Goal: Task Accomplishment & Management: Use online tool/utility

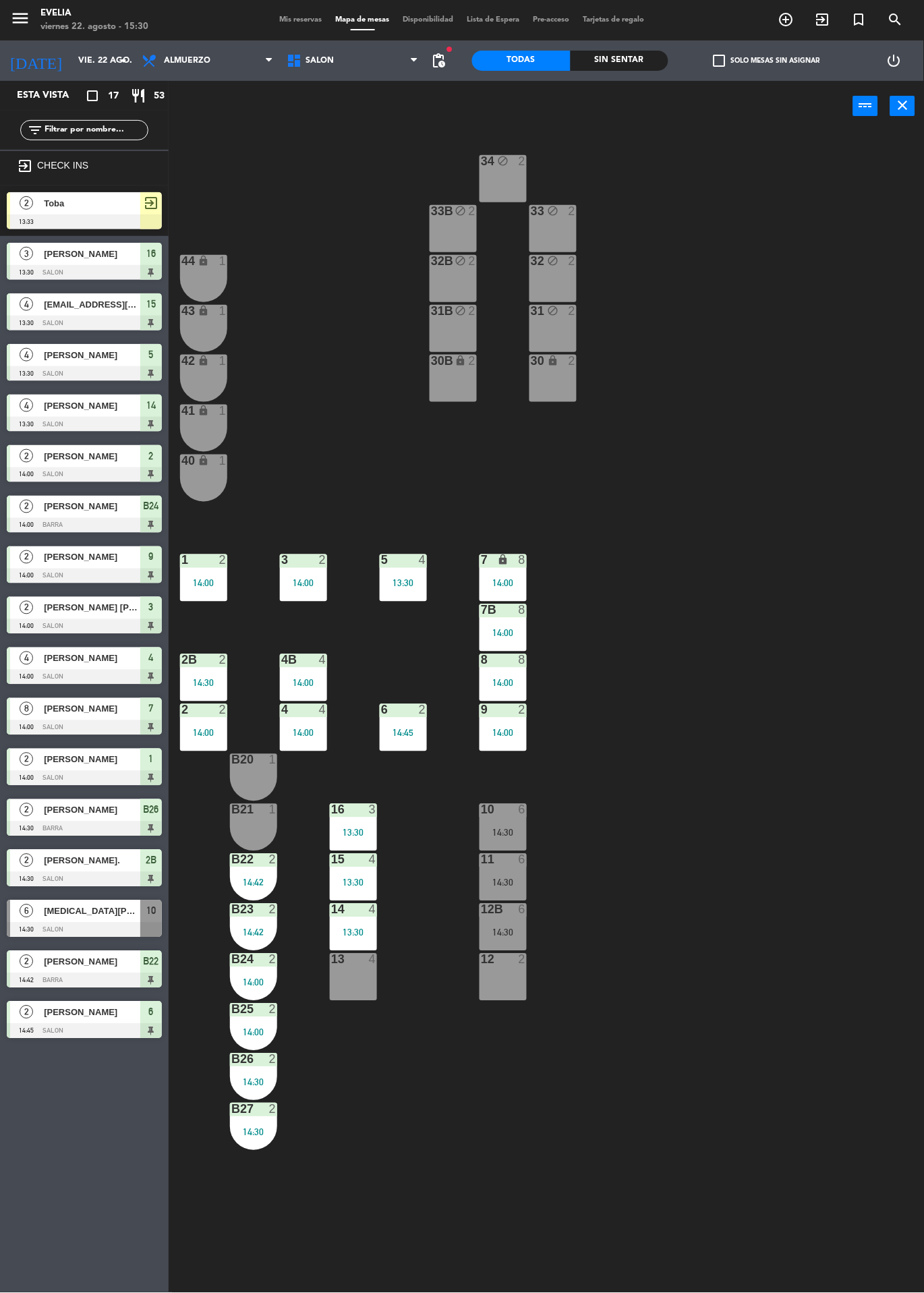
click at [274, 19] on span "Mis reservas" at bounding box center [301, 19] width 56 height 7
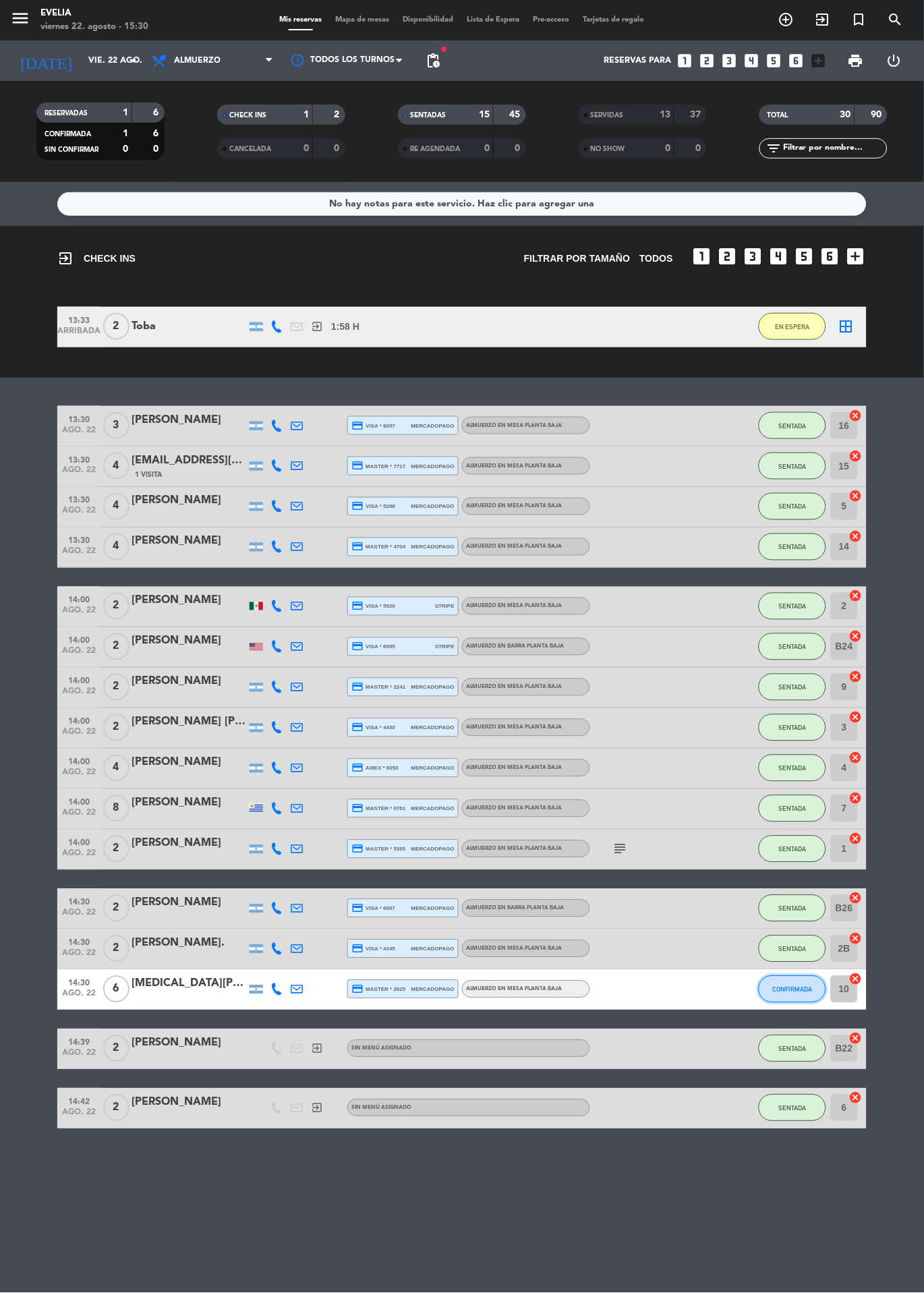
click at [805, 988] on span "CONFIRMADA" at bounding box center [793, 989] width 40 height 7
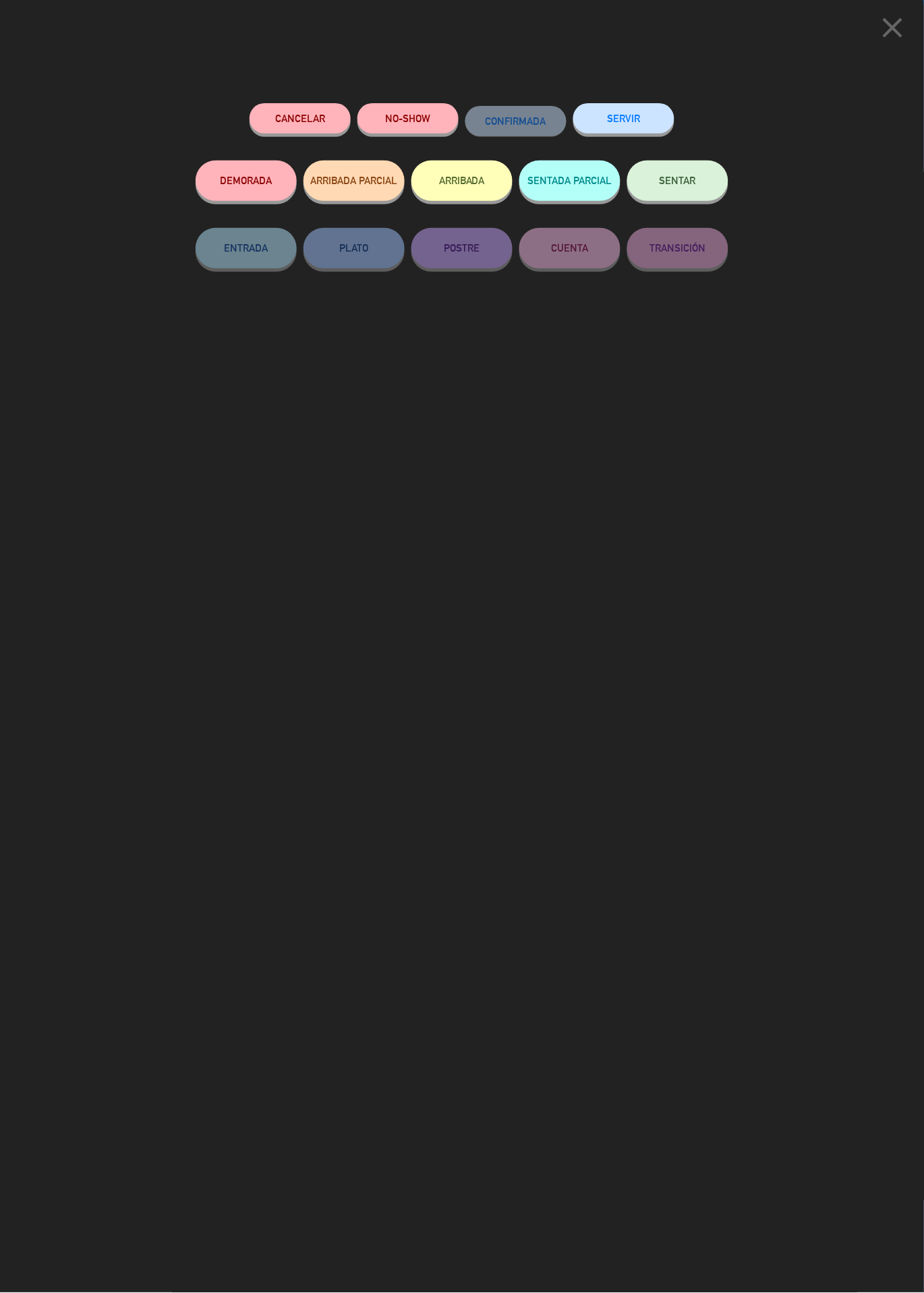
click at [685, 182] on span "SENTAR" at bounding box center [677, 180] width 36 height 11
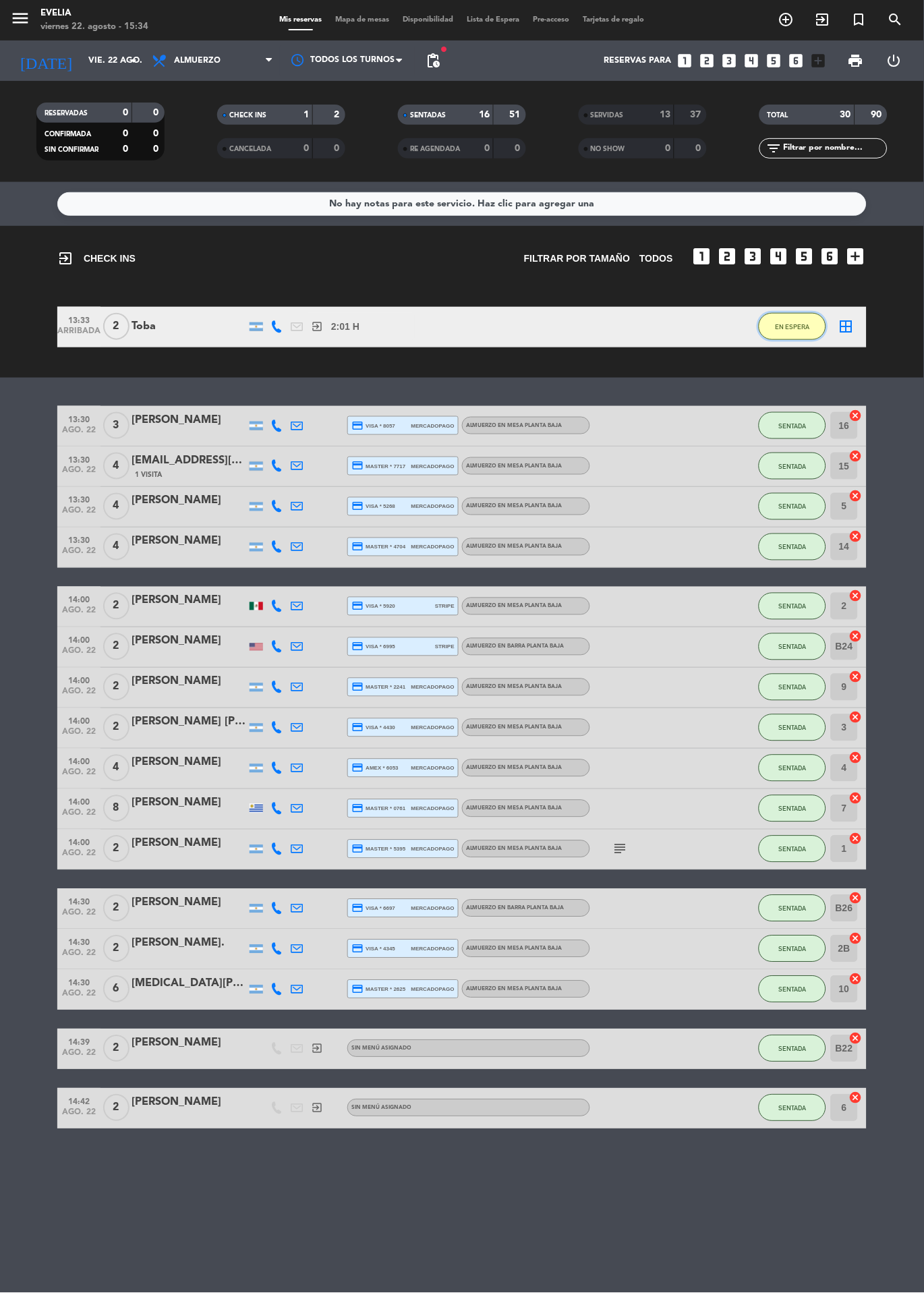
click at [792, 331] on span "EN ESPERA" at bounding box center [793, 326] width 34 height 7
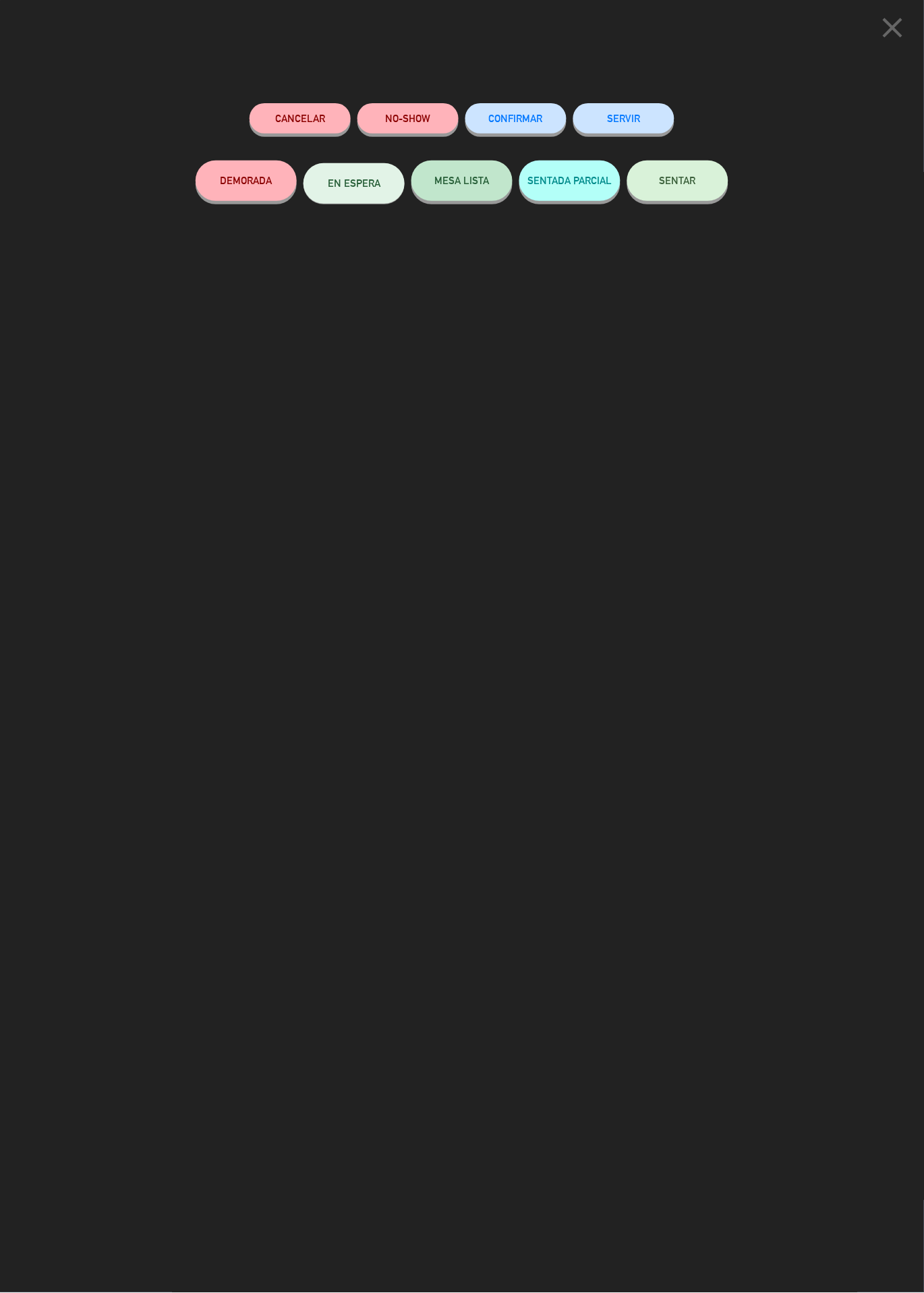
click at [913, 15] on button "close" at bounding box center [893, 30] width 42 height 40
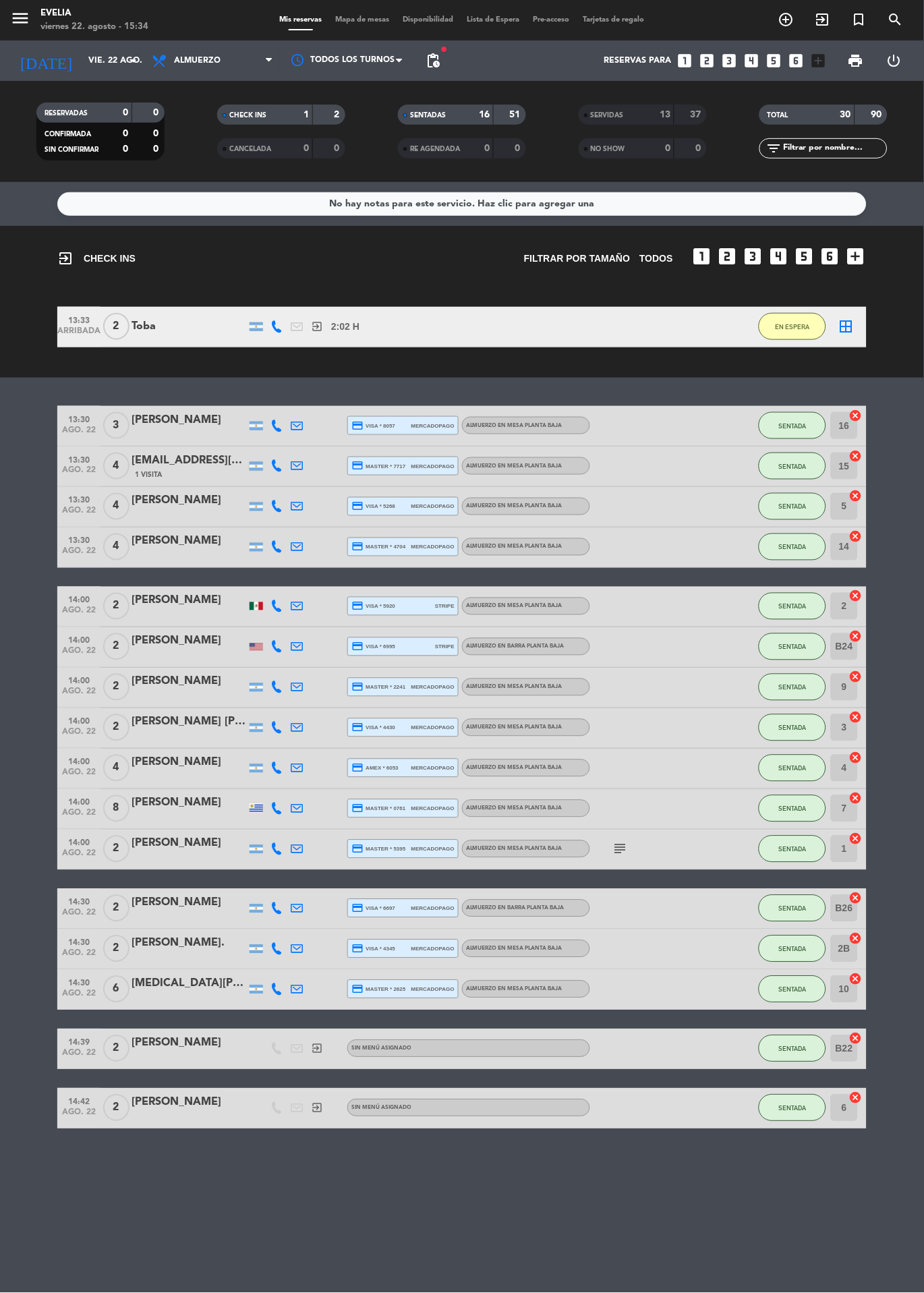
click at [366, 19] on span "Mapa de mesas" at bounding box center [363, 19] width 67 height 7
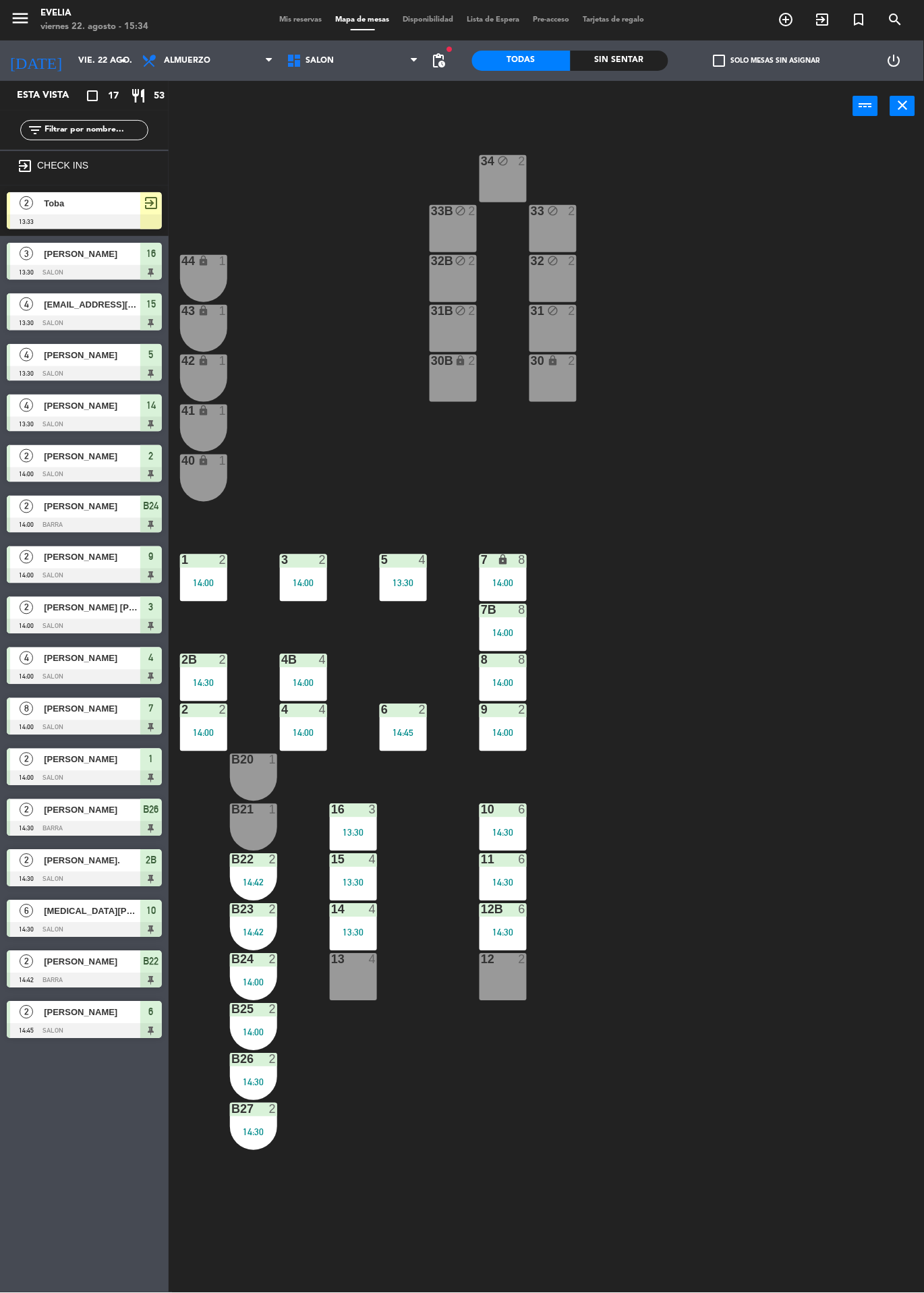
click at [306, 578] on div "14:00" at bounding box center [303, 583] width 47 height 10
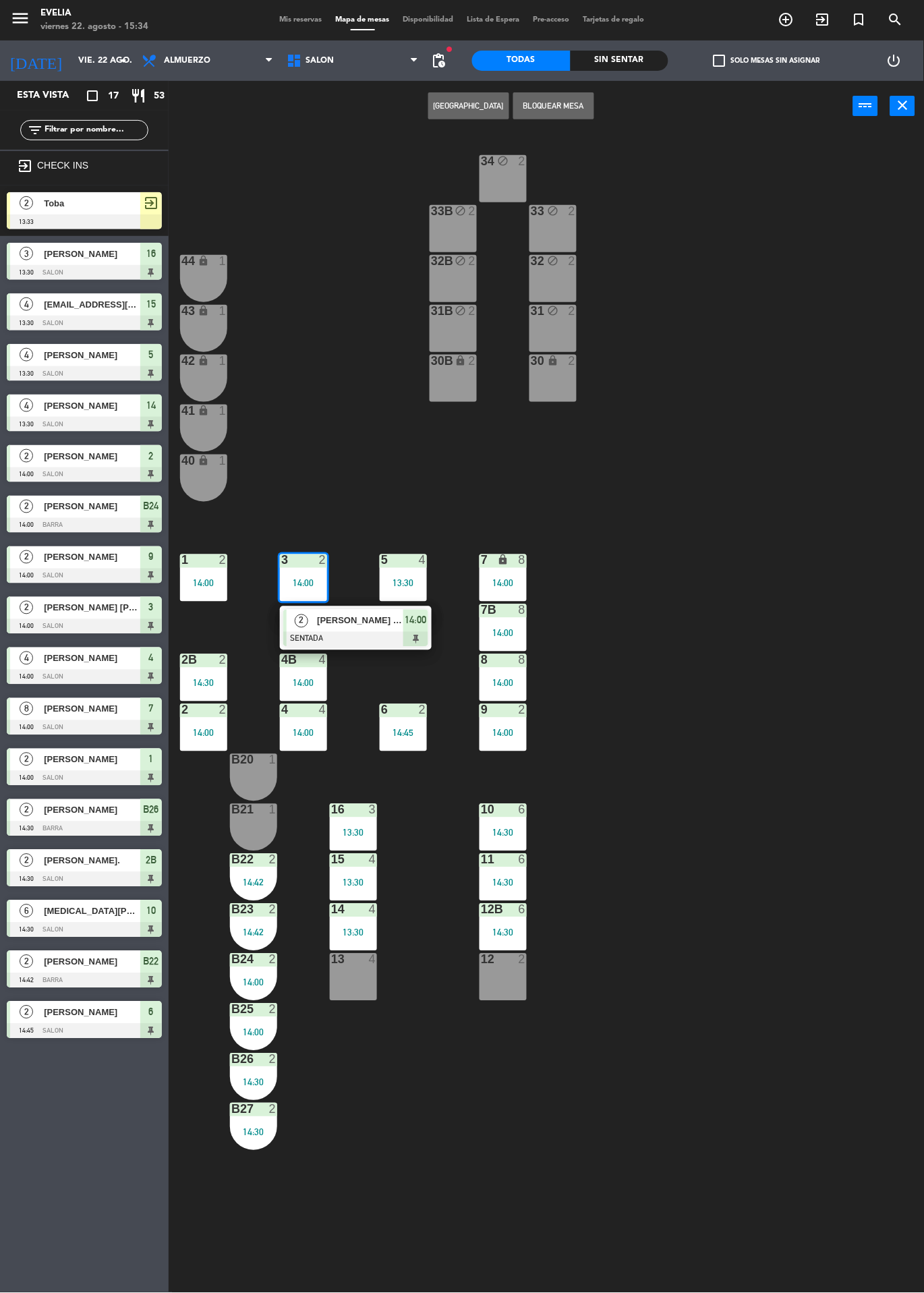
click at [376, 635] on div at bounding box center [356, 639] width 145 height 15
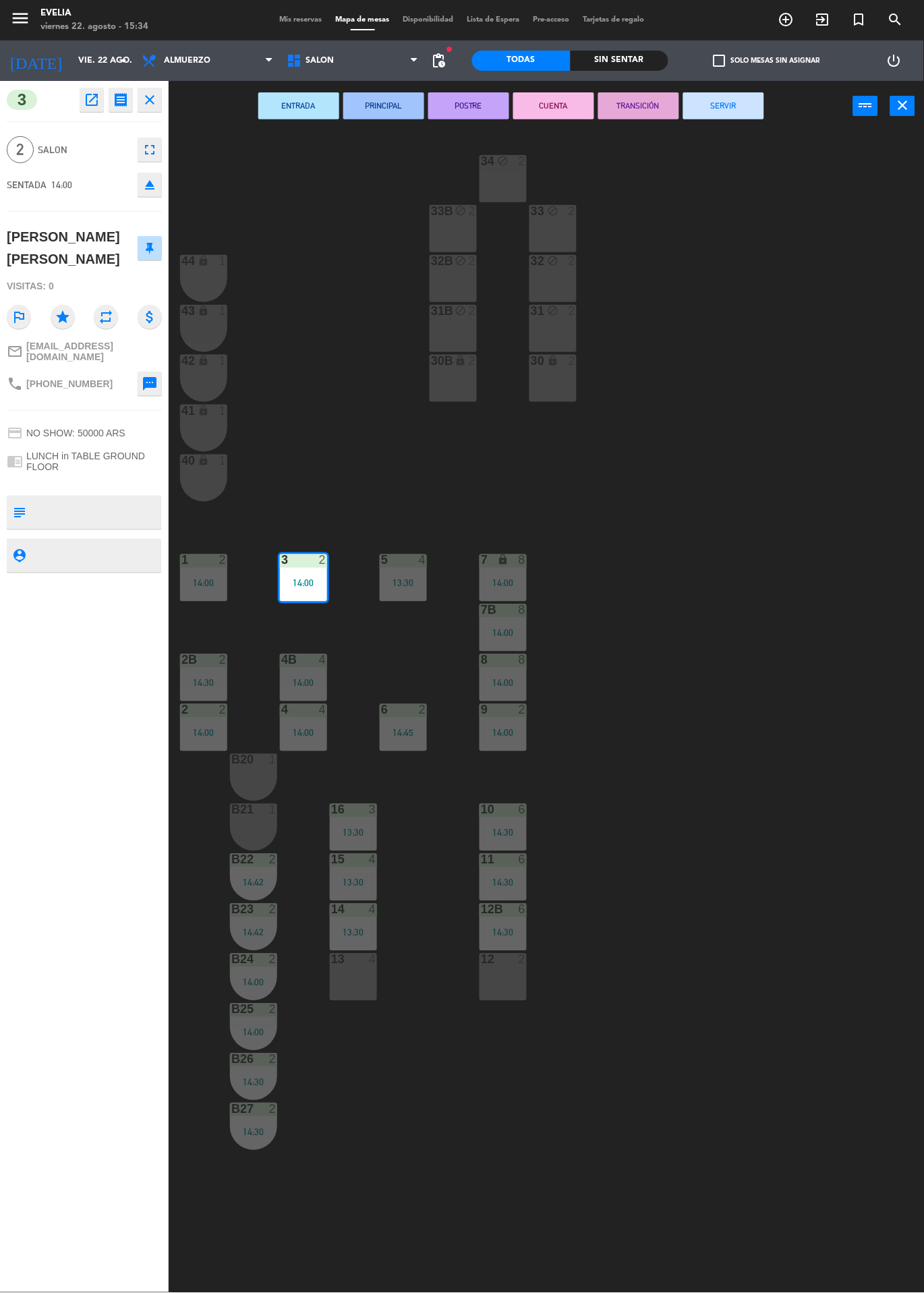
click at [742, 98] on button "SERVIR" at bounding box center [723, 106] width 81 height 27
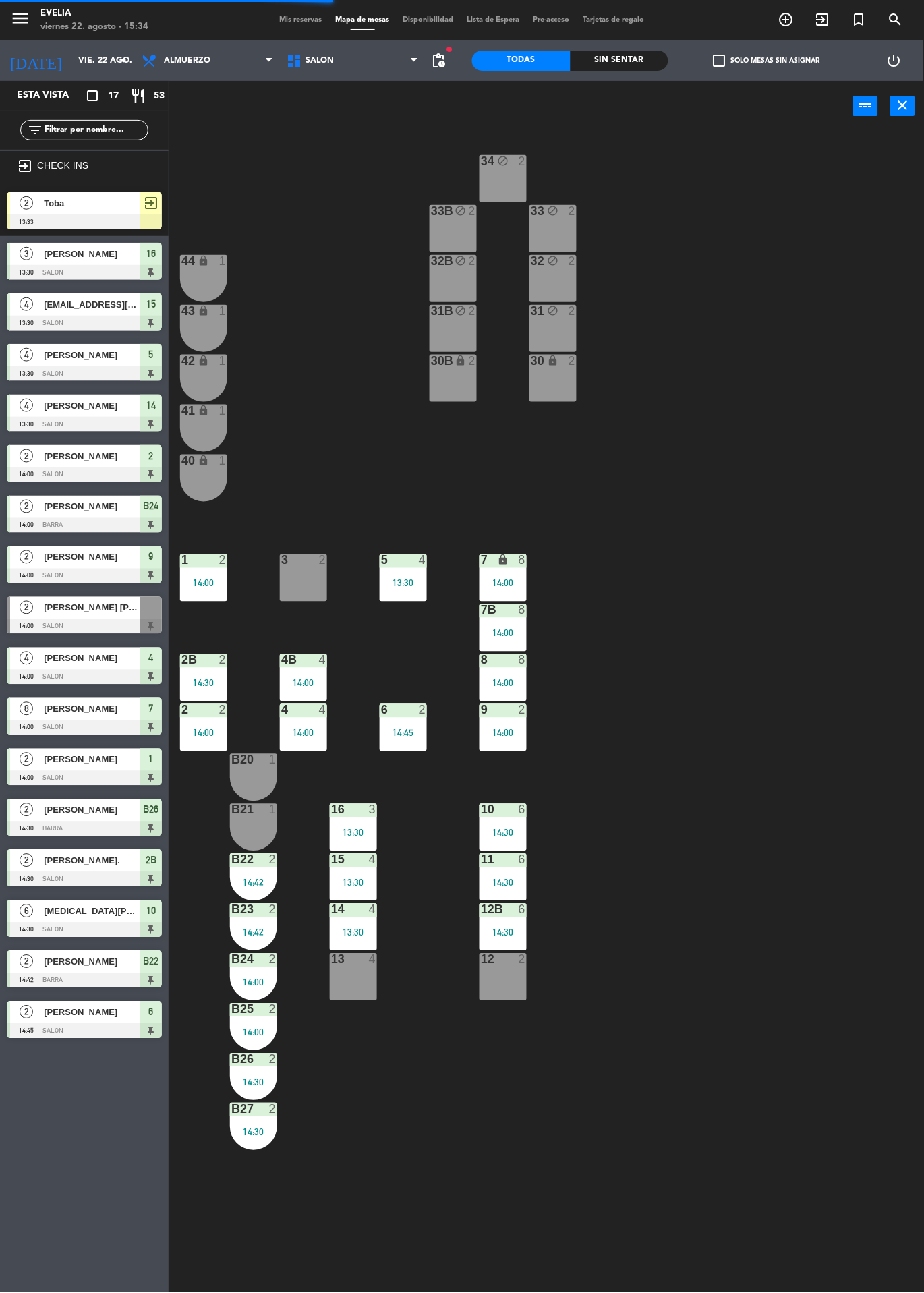
click at [207, 682] on div "14:30" at bounding box center [203, 683] width 47 height 10
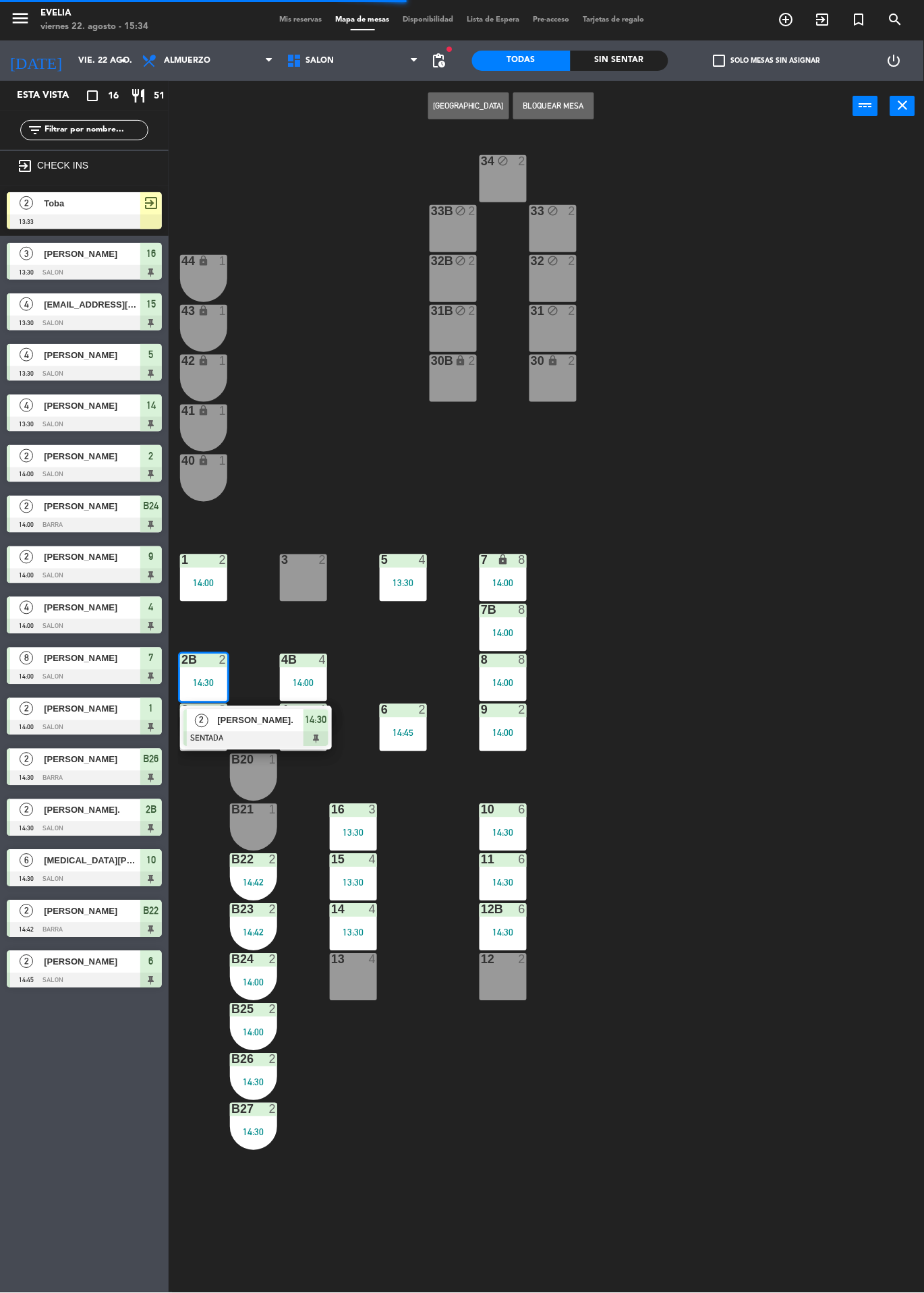
click at [253, 729] on div "[PERSON_NAME]." at bounding box center [259, 721] width 87 height 22
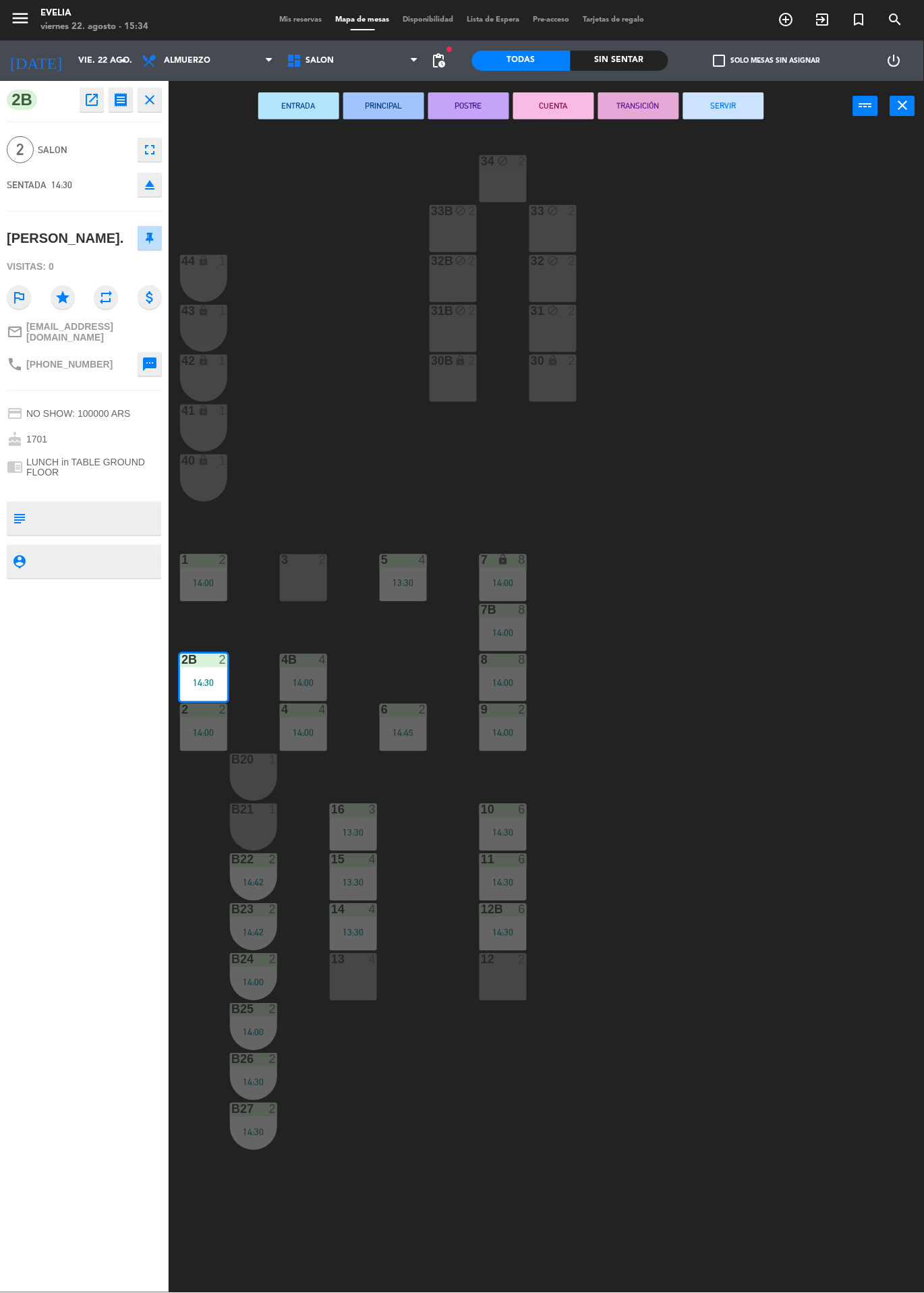
click at [725, 117] on button "SERVIR" at bounding box center [723, 106] width 81 height 27
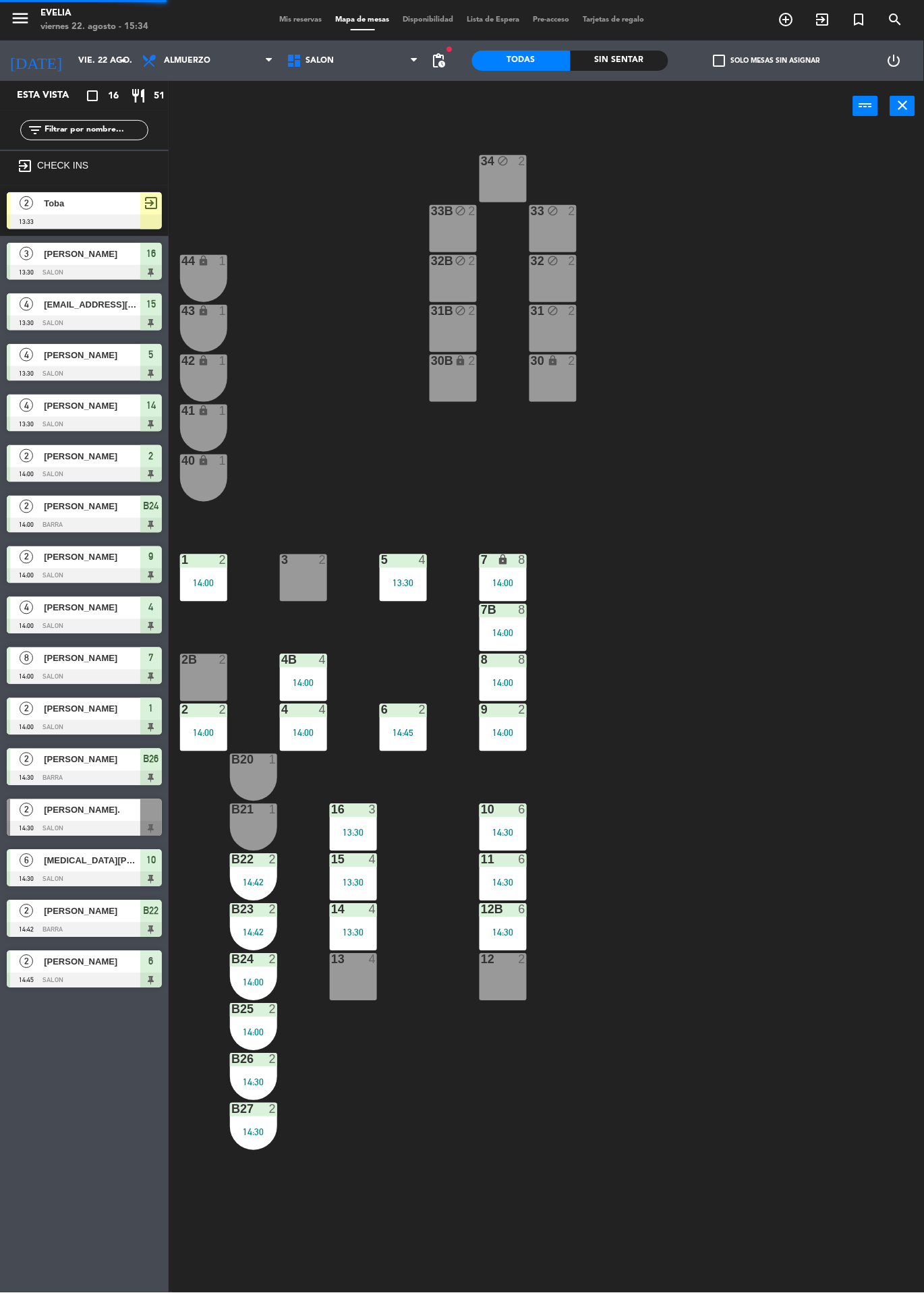
click at [195, 732] on div "14:00" at bounding box center [203, 733] width 47 height 10
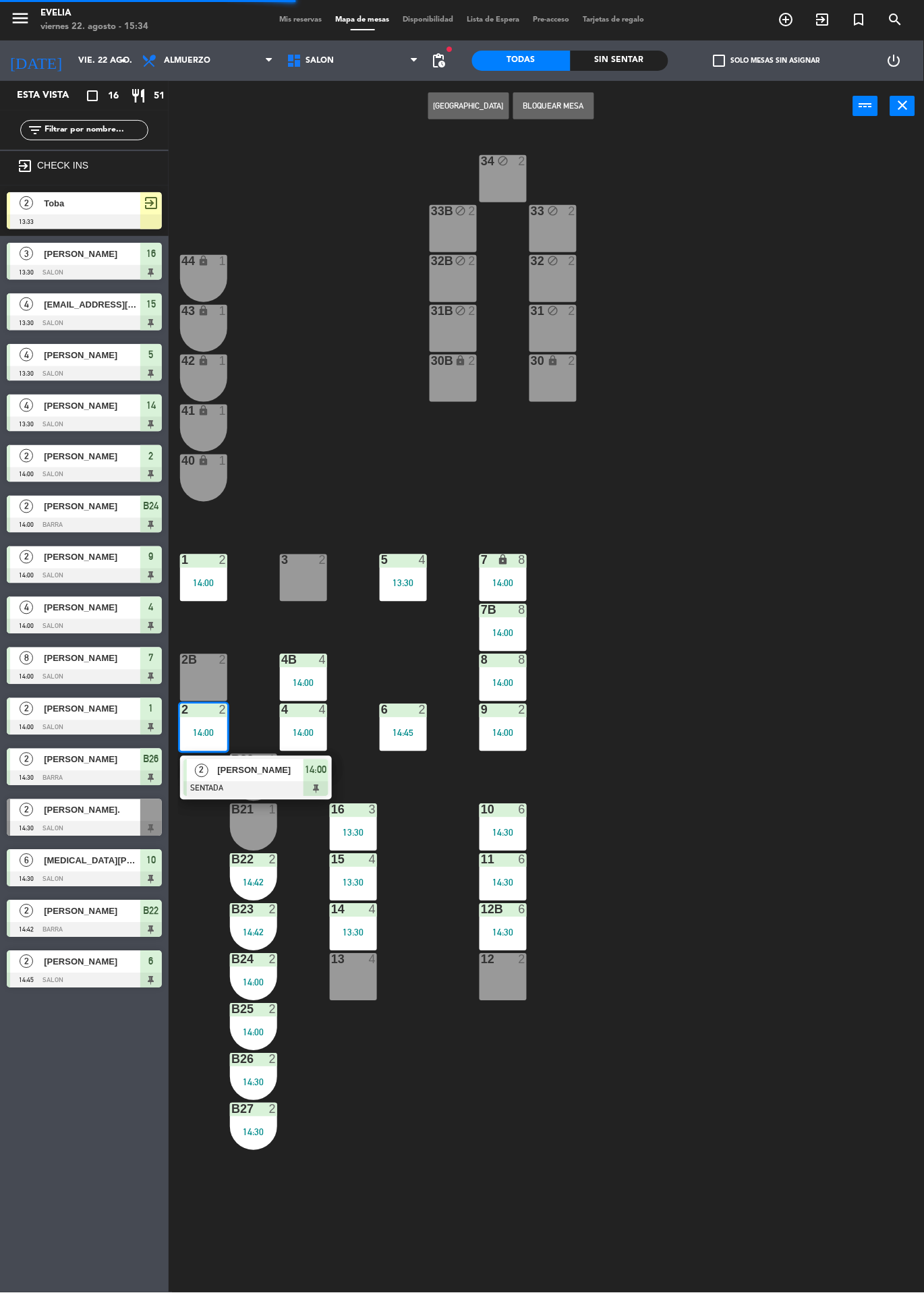
click at [275, 770] on span "[PERSON_NAME]" at bounding box center [260, 770] width 86 height 14
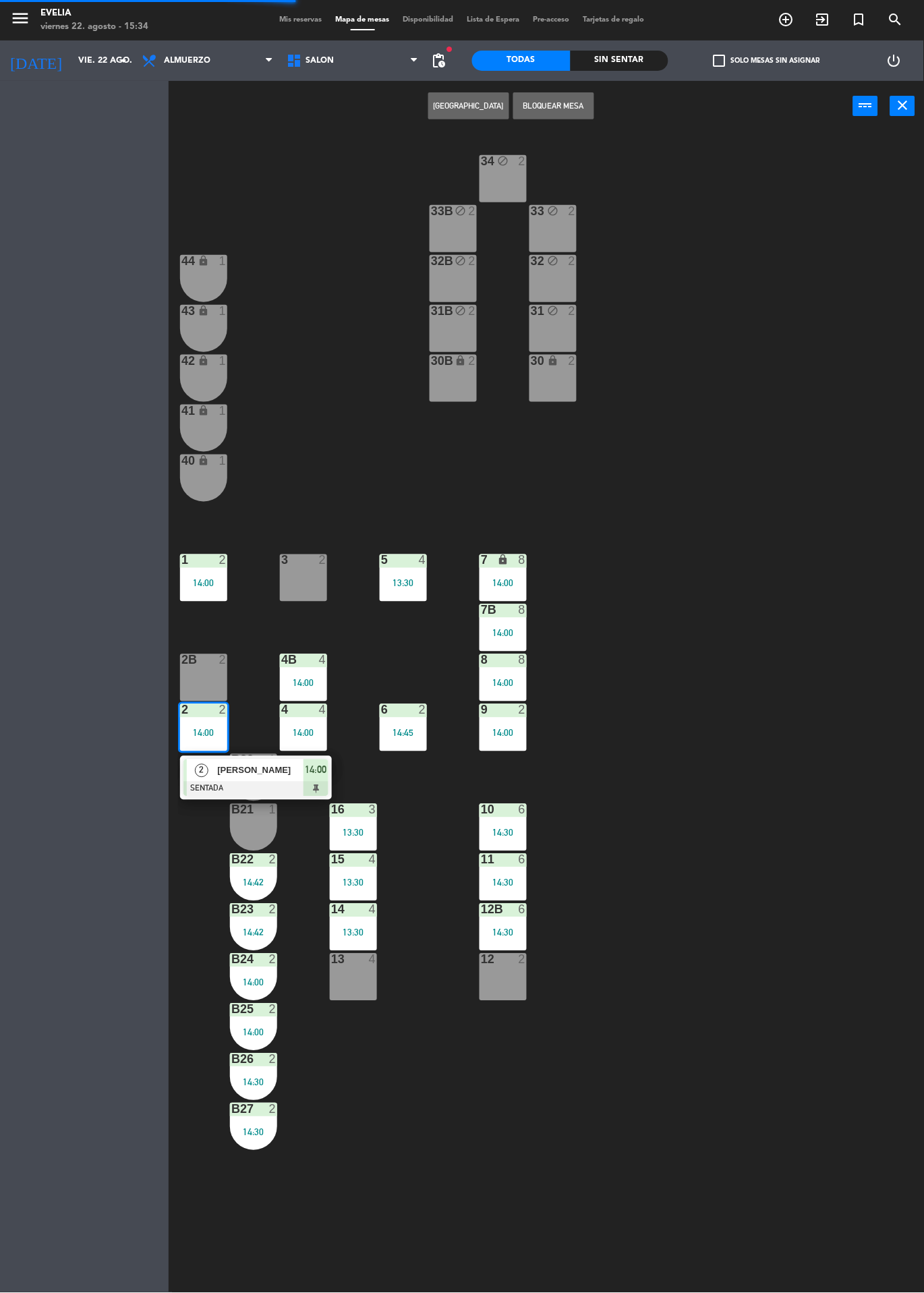
click at [909, 1230] on div "34 block 2 33B block 2 33 block 2 44 lock 1 32B block 2 32 block 2 43 lock 1 31…" at bounding box center [551, 712] width 746 height 1161
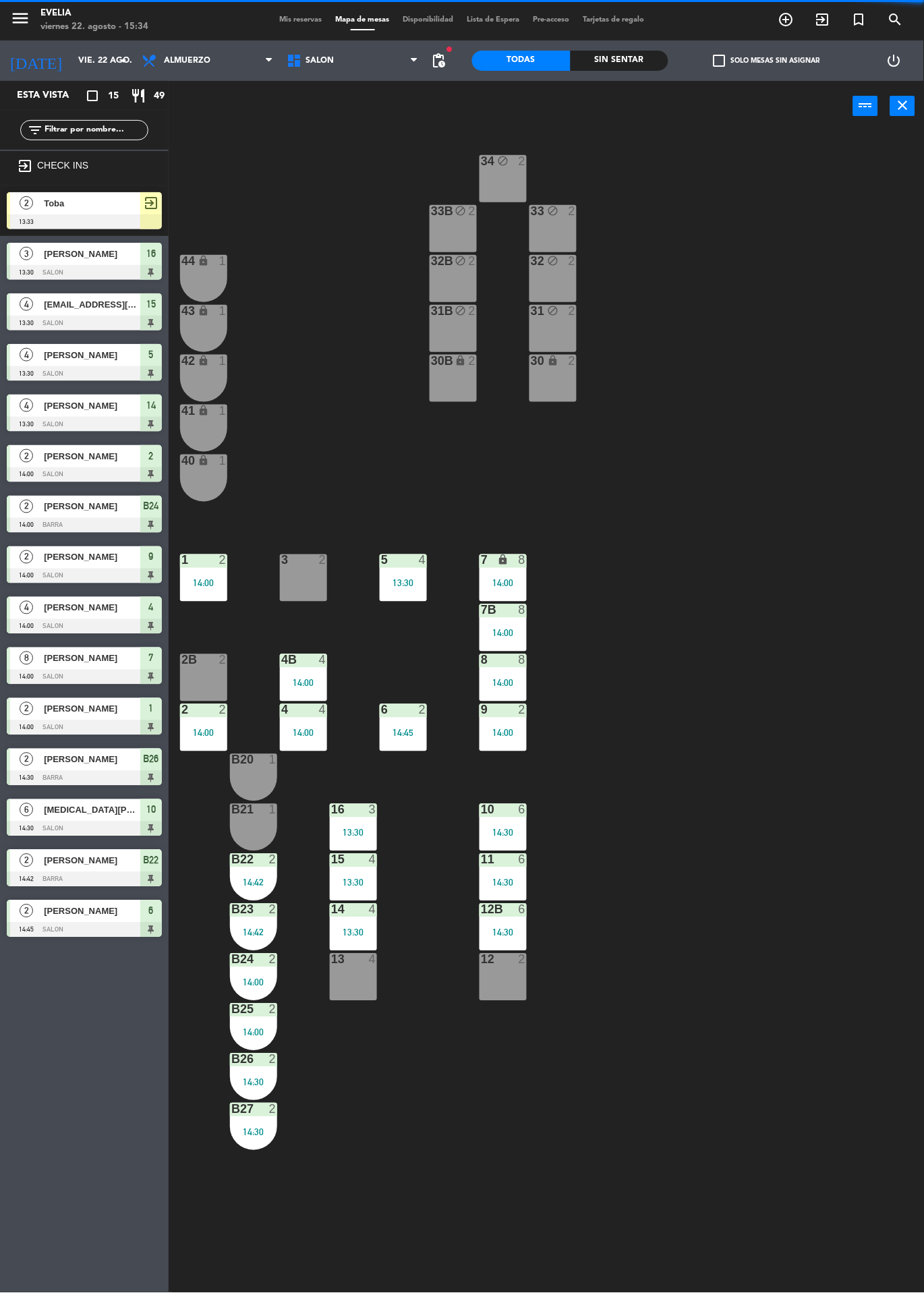
click at [187, 733] on div "14:00" at bounding box center [203, 733] width 47 height 10
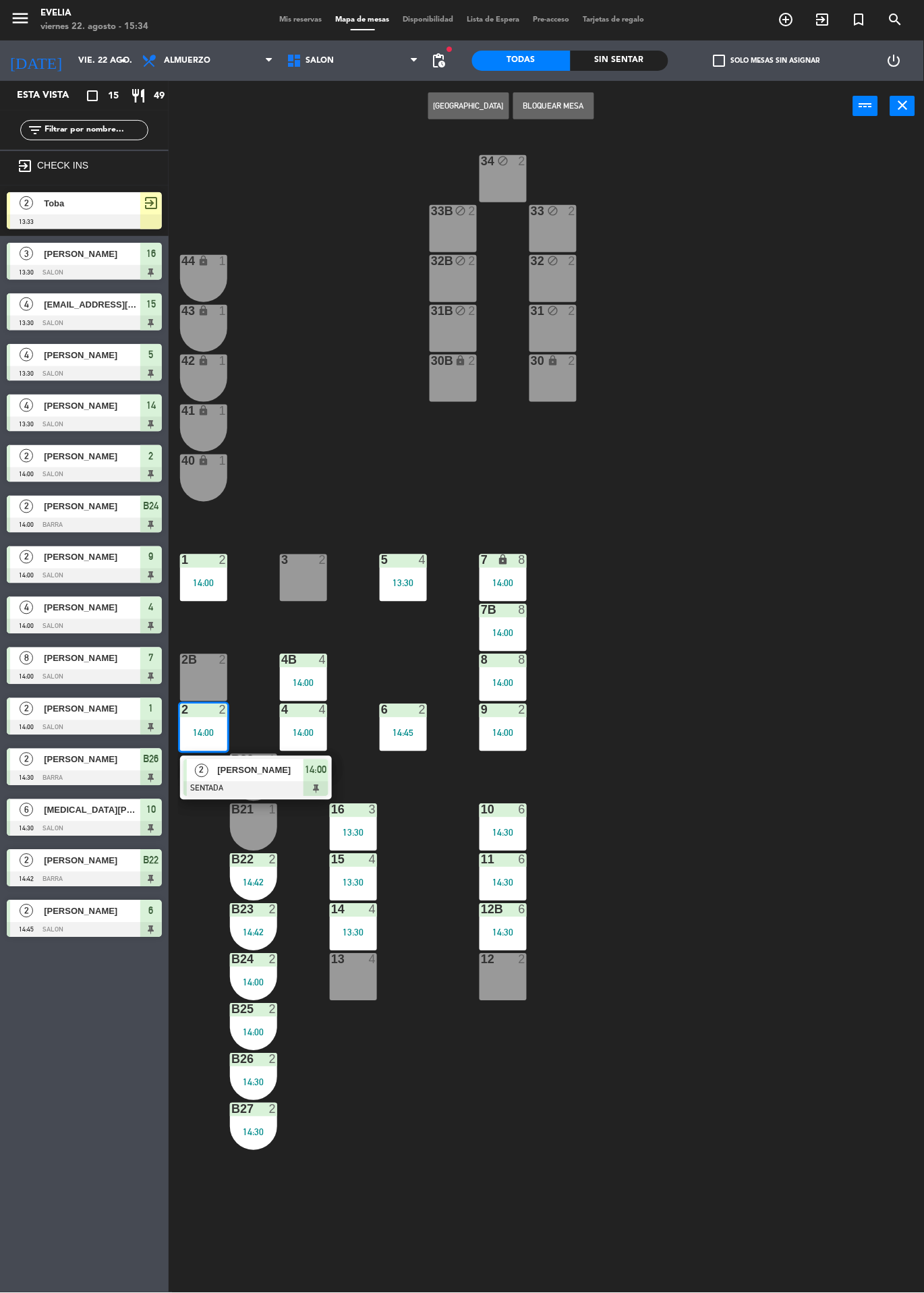
click at [258, 774] on span "[PERSON_NAME]" at bounding box center [260, 770] width 86 height 14
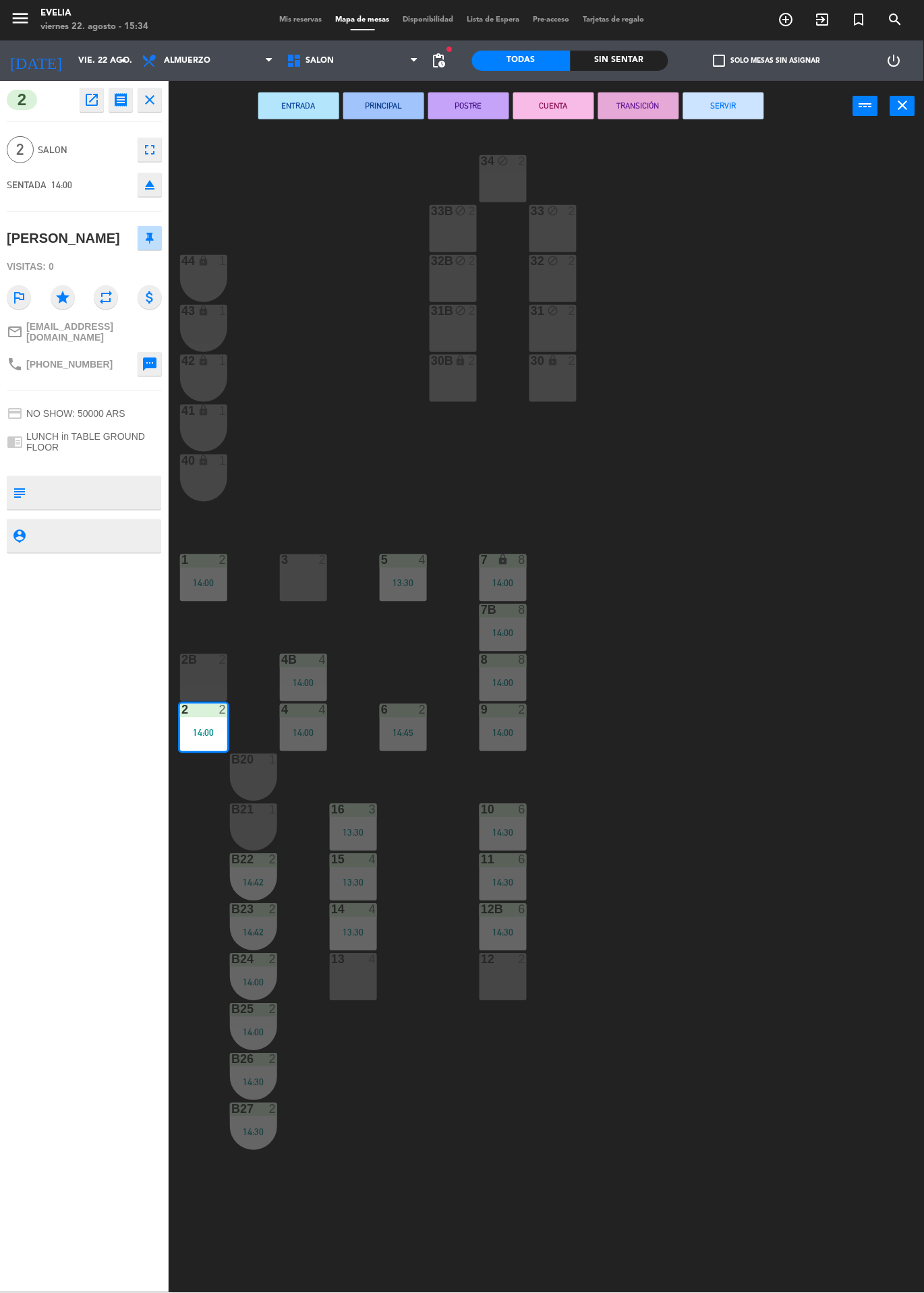
click at [743, 109] on button "SERVIR" at bounding box center [723, 106] width 81 height 27
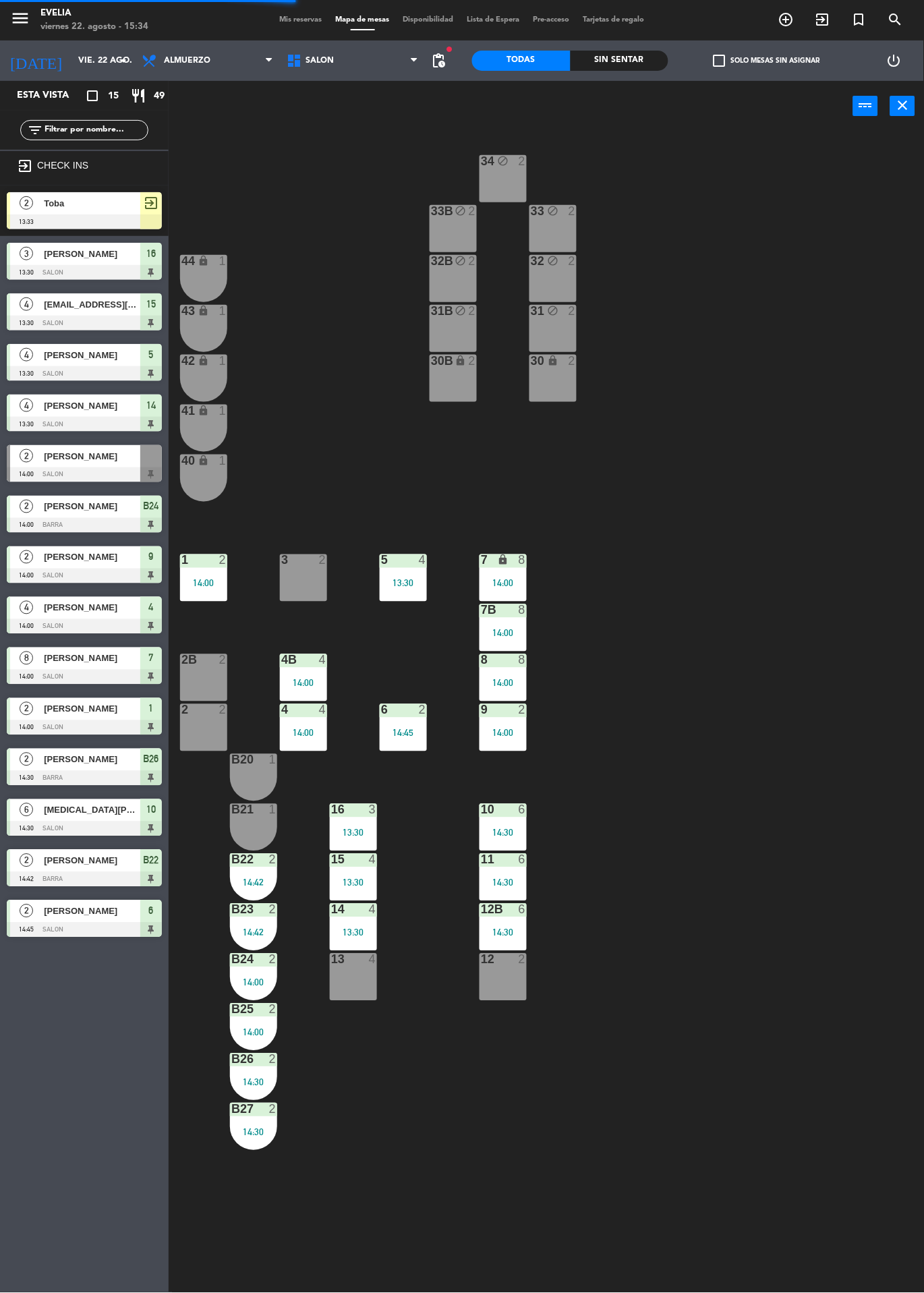
click at [301, 680] on div "14:00" at bounding box center [303, 683] width 47 height 10
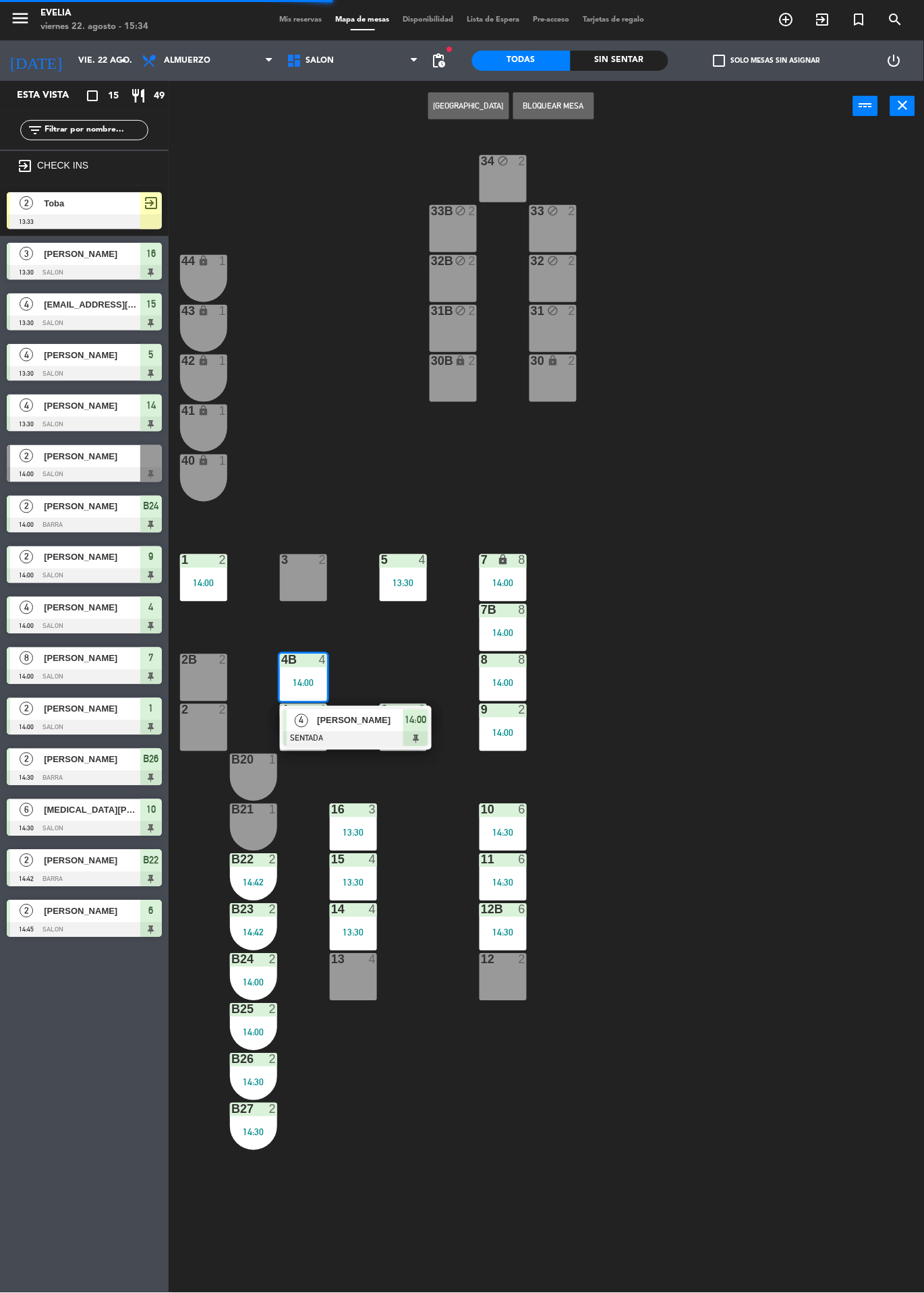
click at [359, 728] on div "[PERSON_NAME]" at bounding box center [359, 721] width 87 height 22
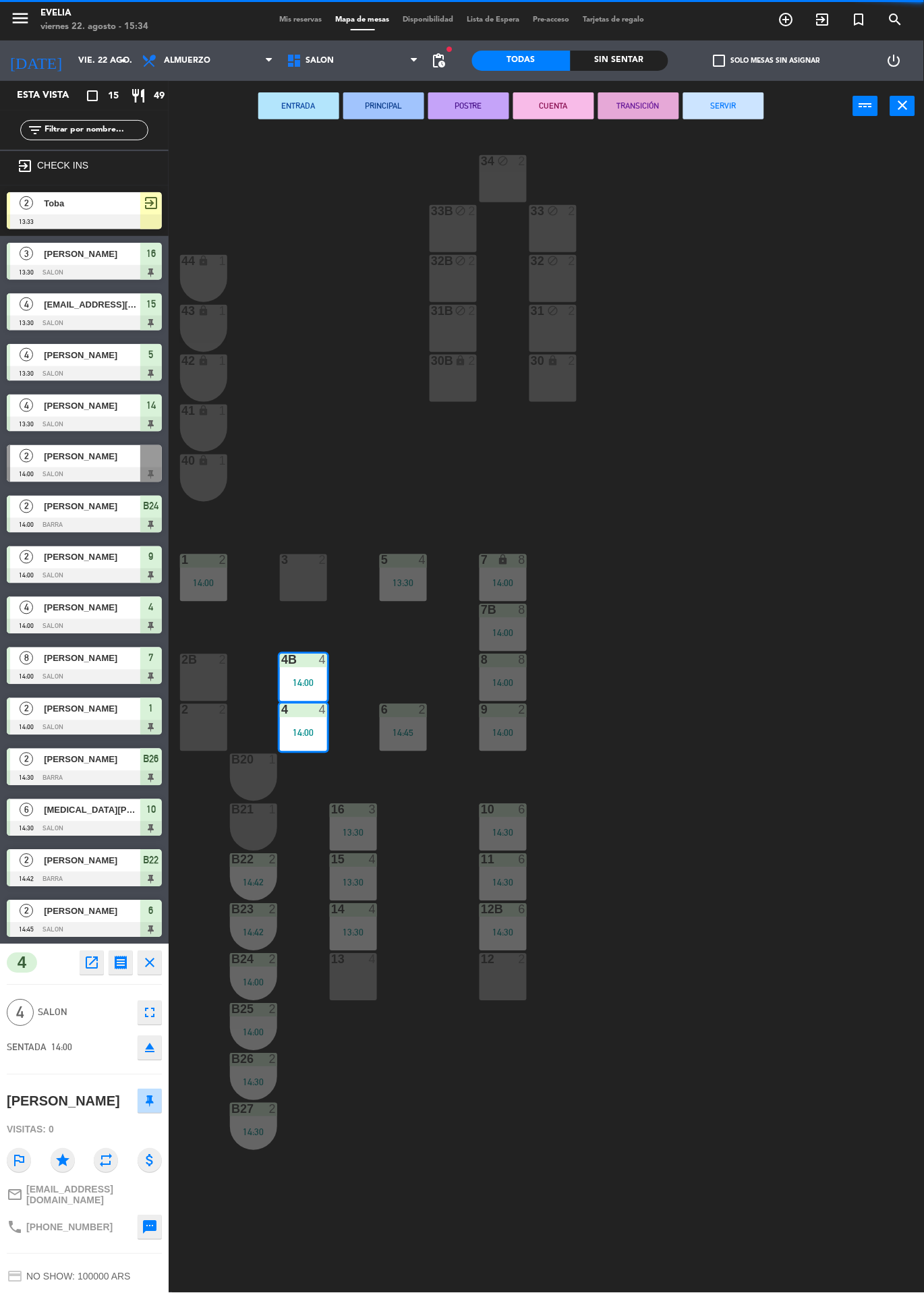
click at [725, 114] on button "SERVIR" at bounding box center [723, 106] width 81 height 27
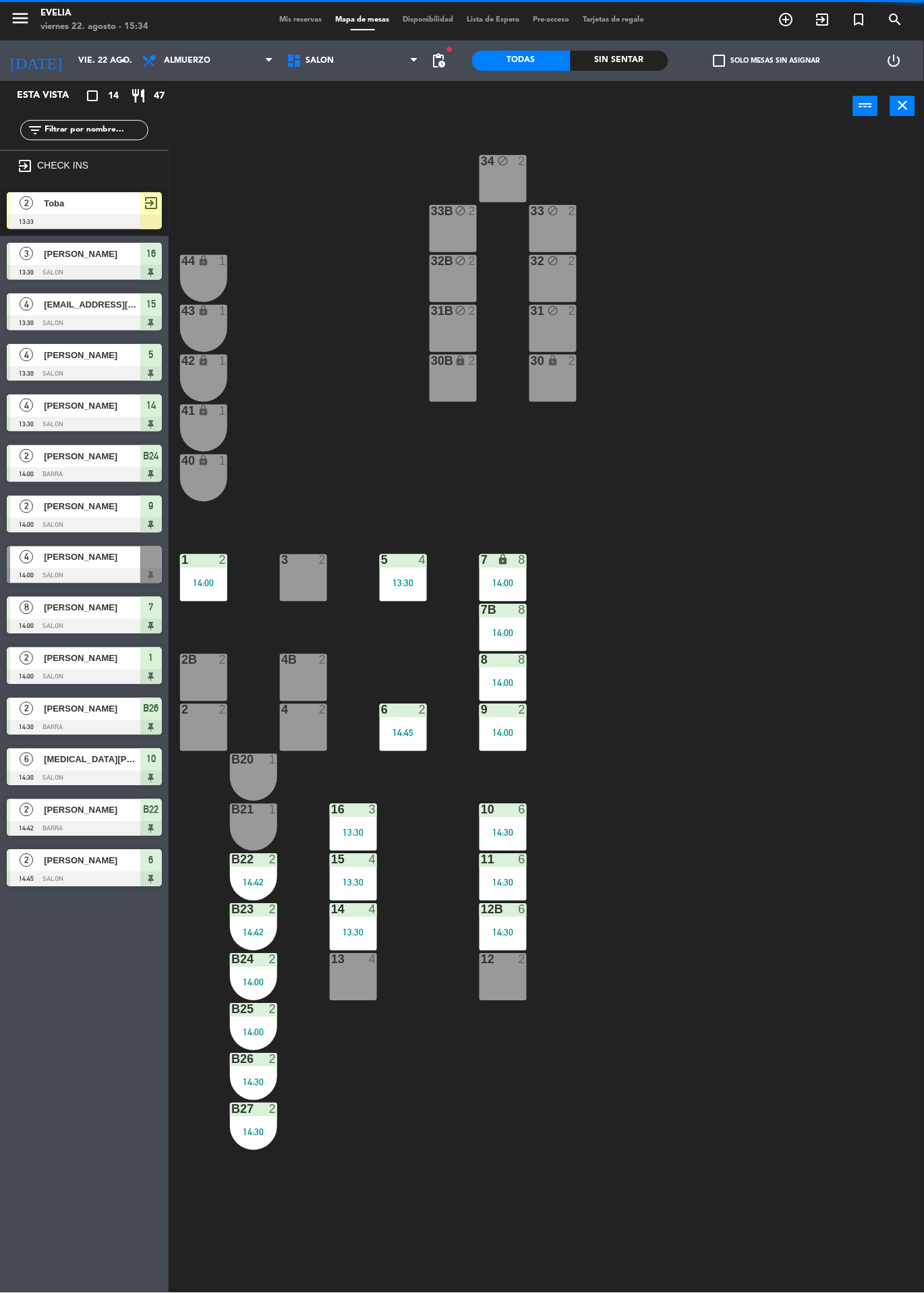
click at [403, 579] on div "13:30" at bounding box center [403, 584] width 47 height 10
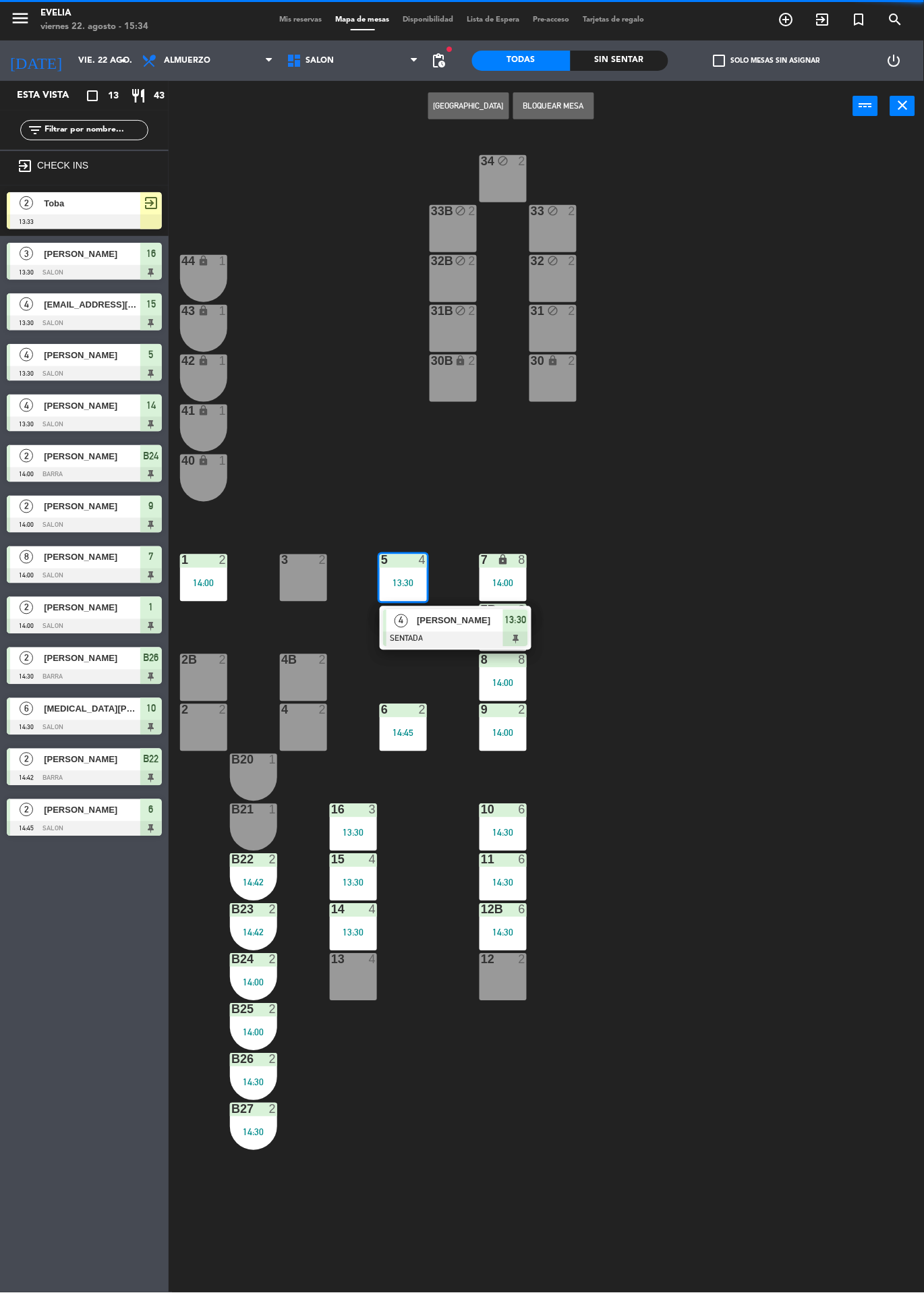
click at [451, 615] on span "[PERSON_NAME]" at bounding box center [460, 620] width 86 height 14
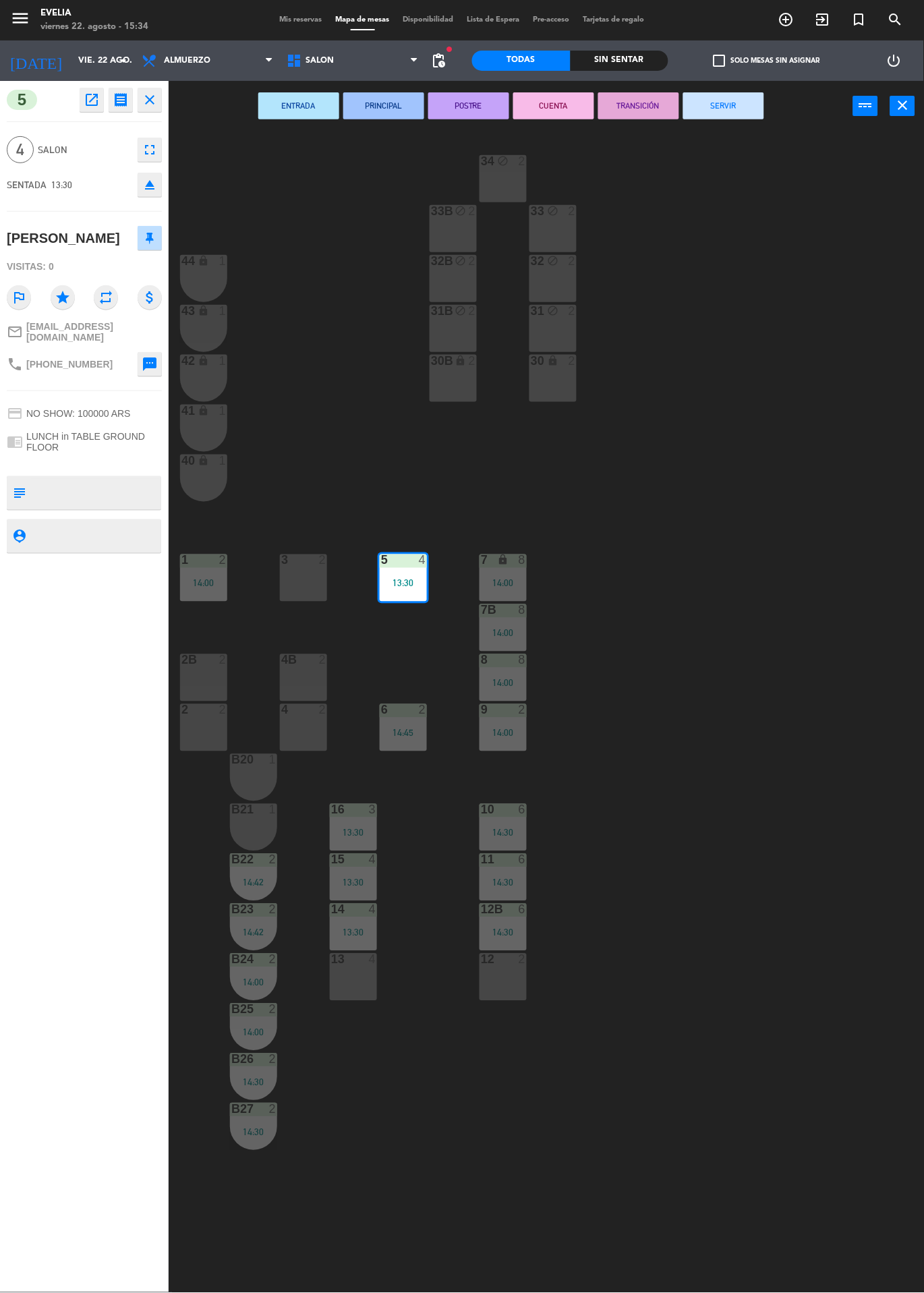
click at [728, 112] on button "SERVIR" at bounding box center [723, 106] width 81 height 27
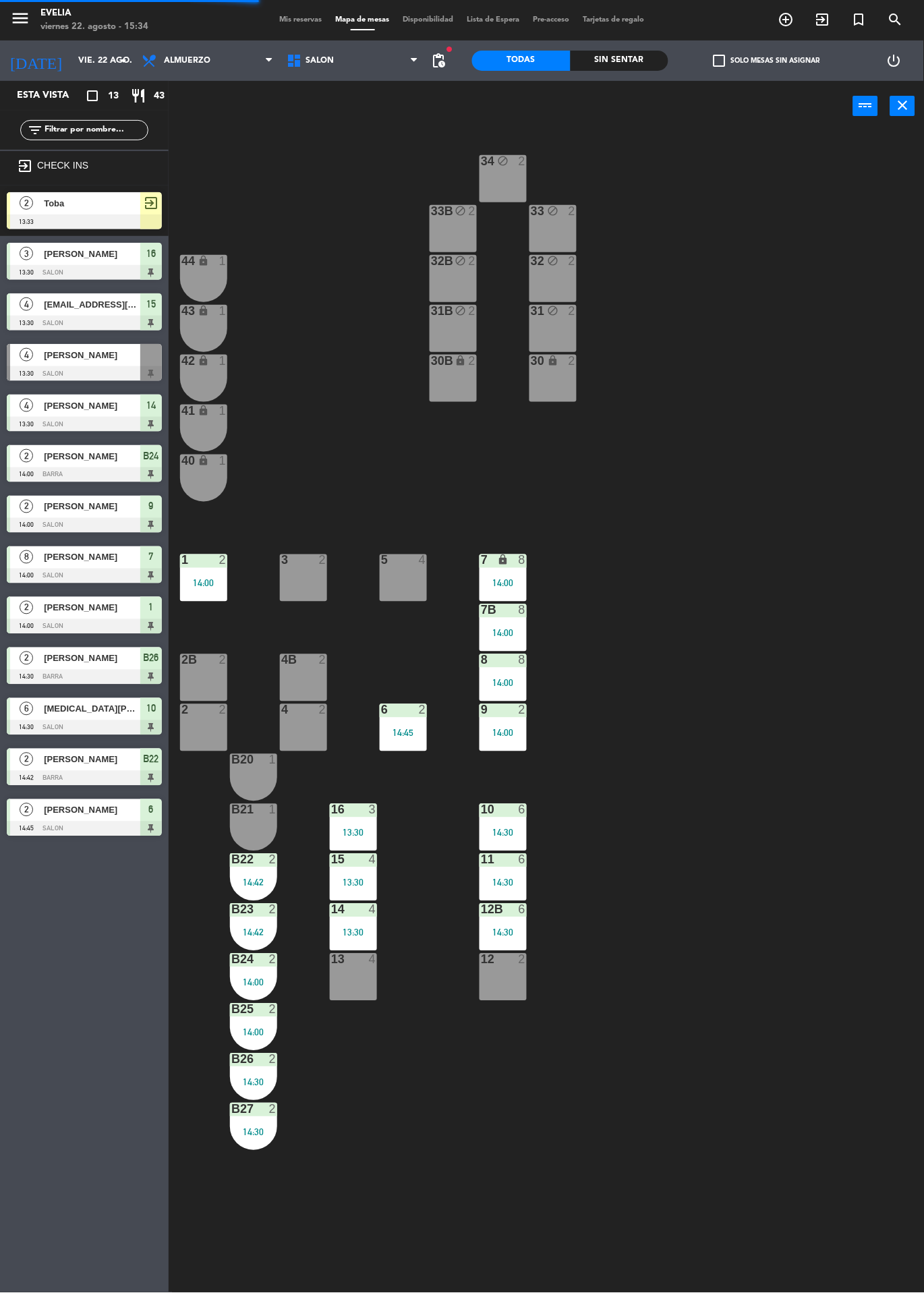
click at [265, 865] on div "2" at bounding box center [276, 859] width 22 height 12
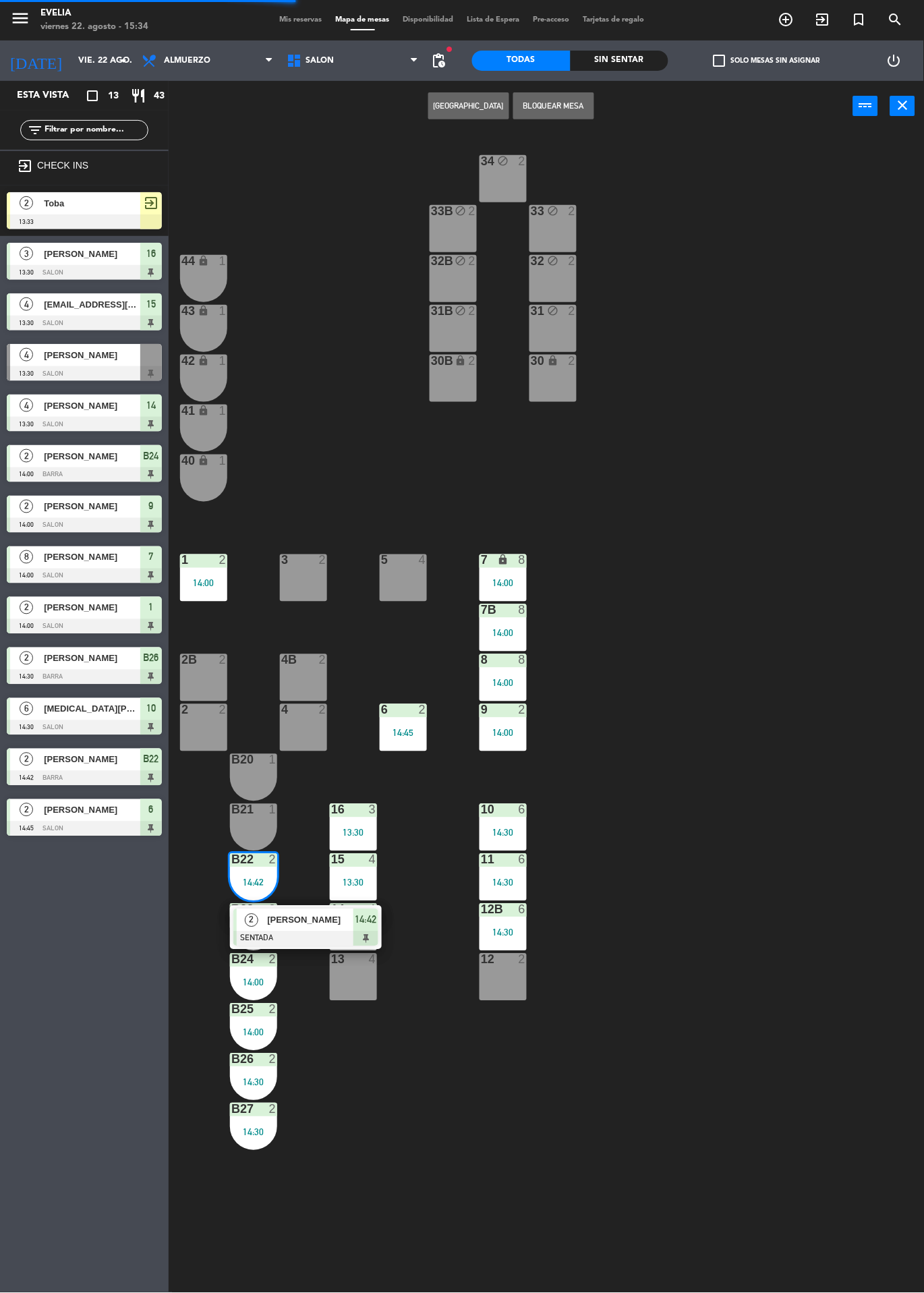
click at [285, 916] on span "[PERSON_NAME]" at bounding box center [311, 920] width 86 height 14
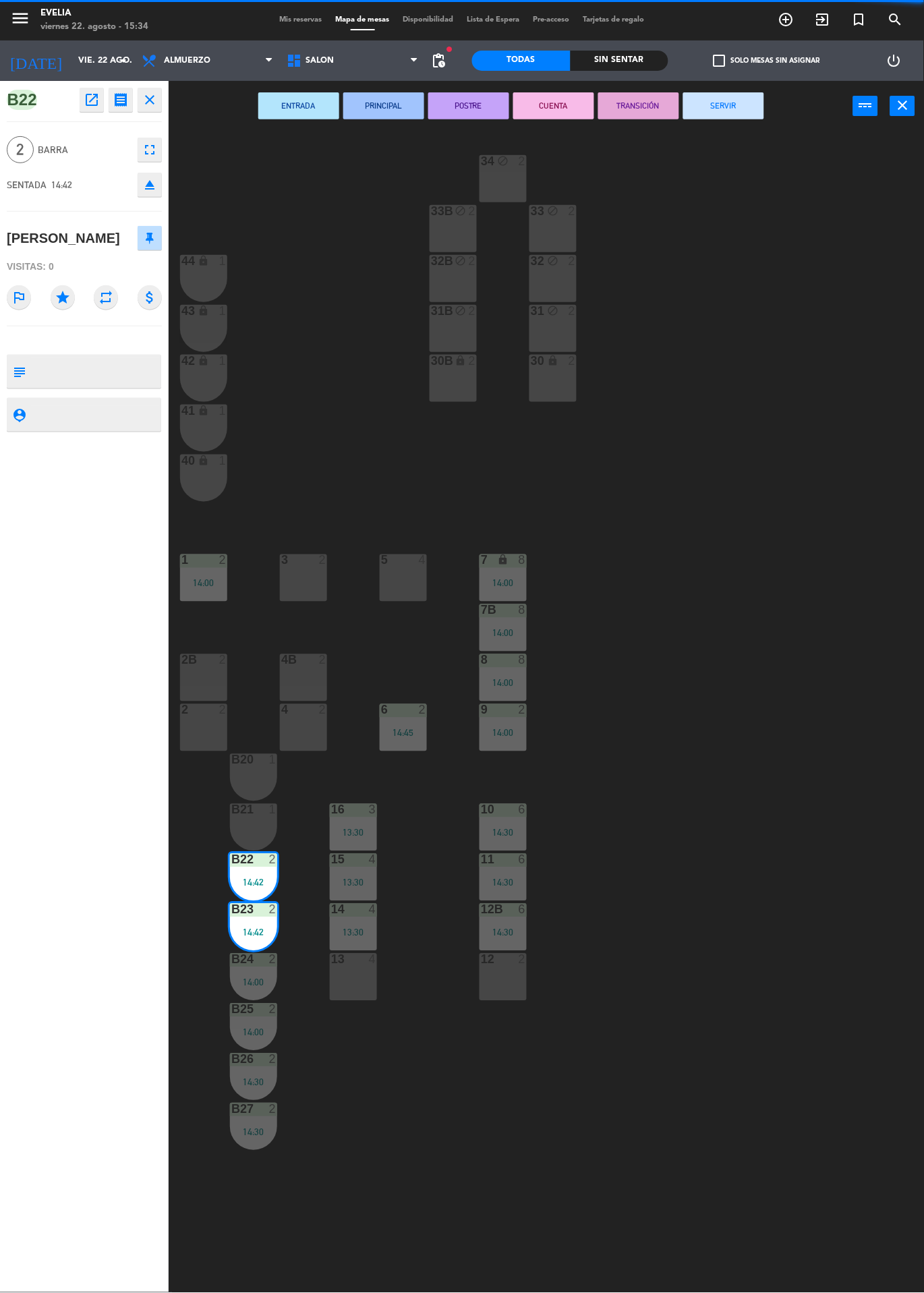
click at [723, 105] on button "SERVIR" at bounding box center [723, 106] width 81 height 27
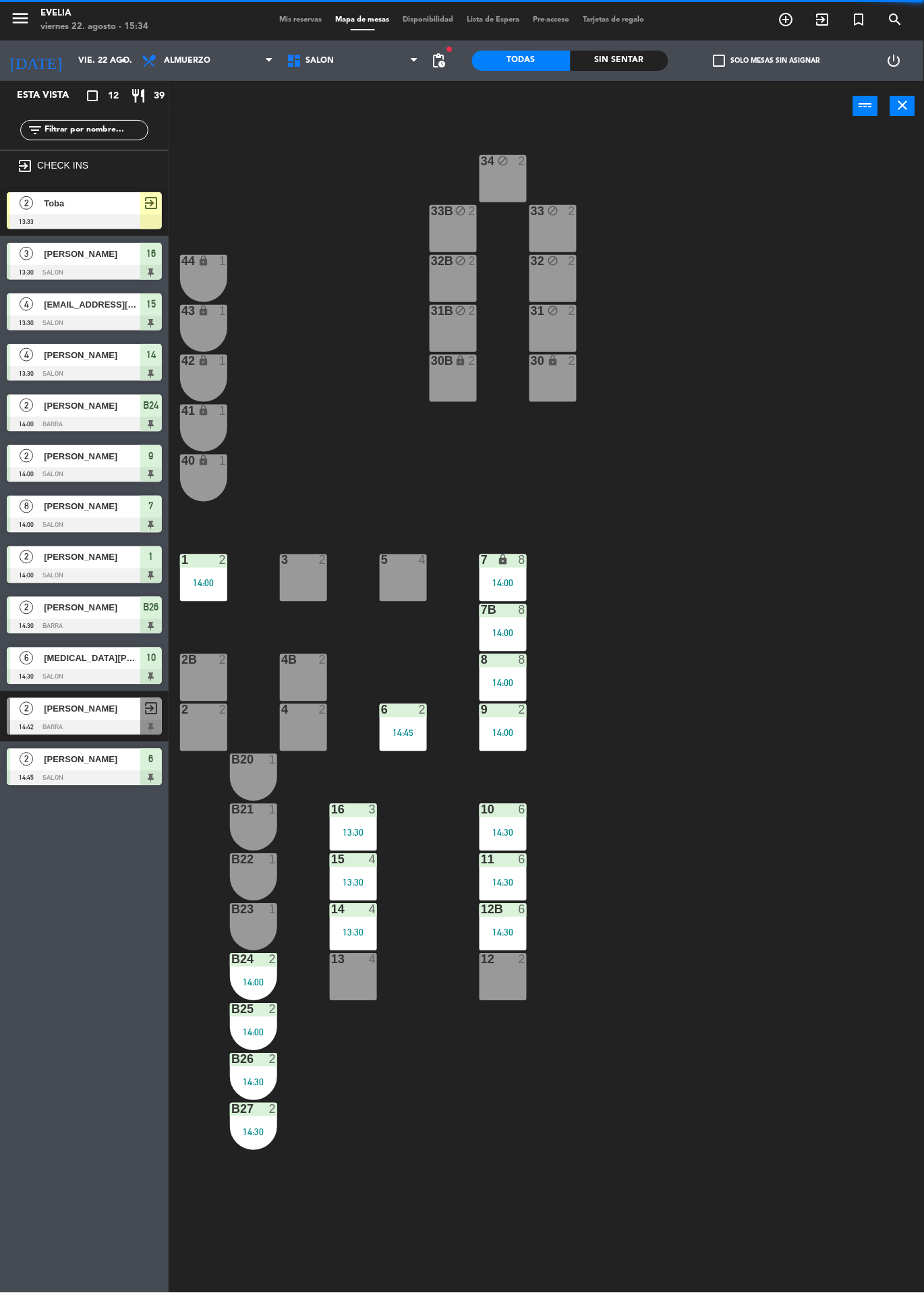
click at [259, 970] on div "B24 2 14:00" at bounding box center [253, 977] width 47 height 47
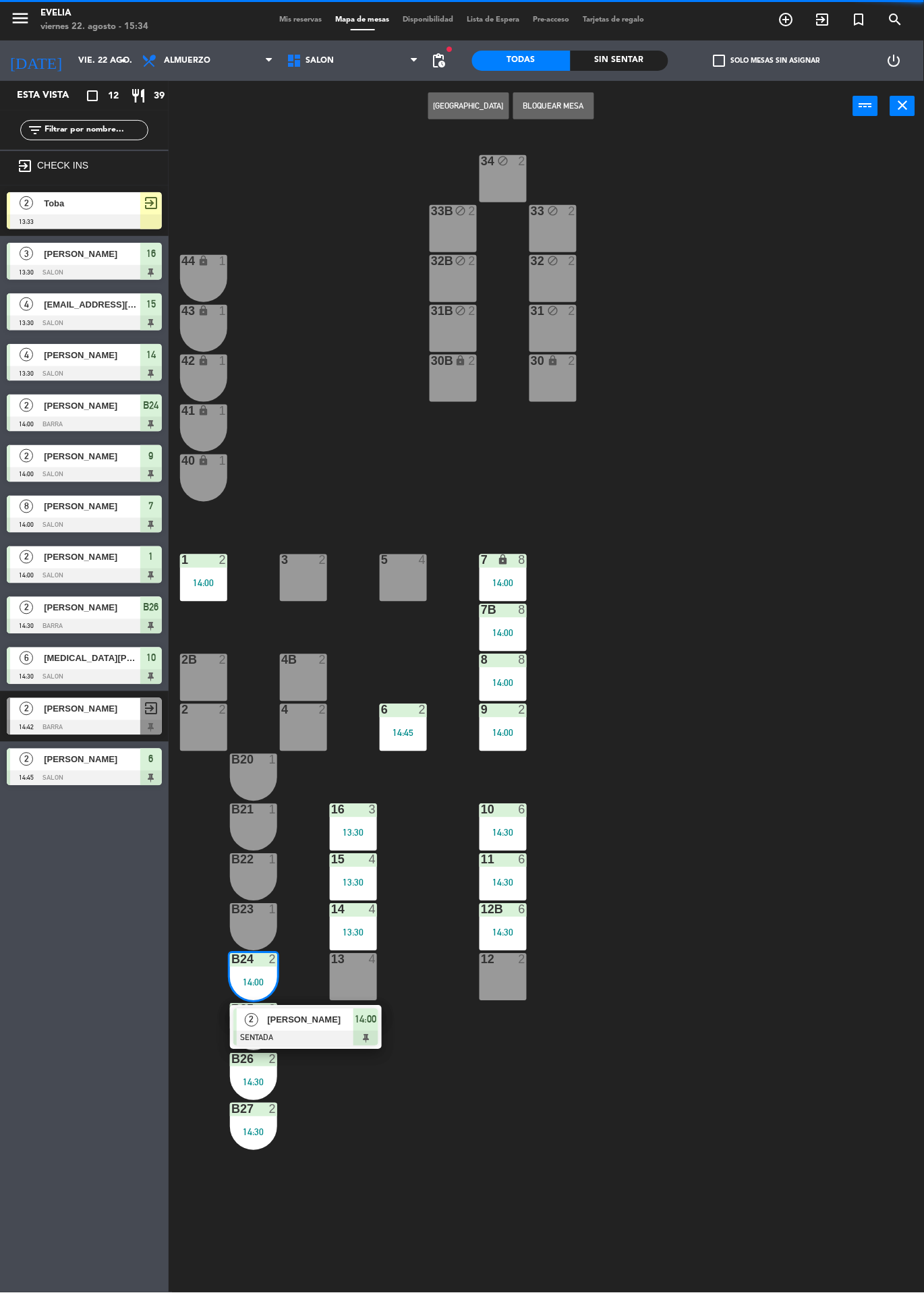
click at [307, 1024] on span "[PERSON_NAME]" at bounding box center [311, 1020] width 86 height 14
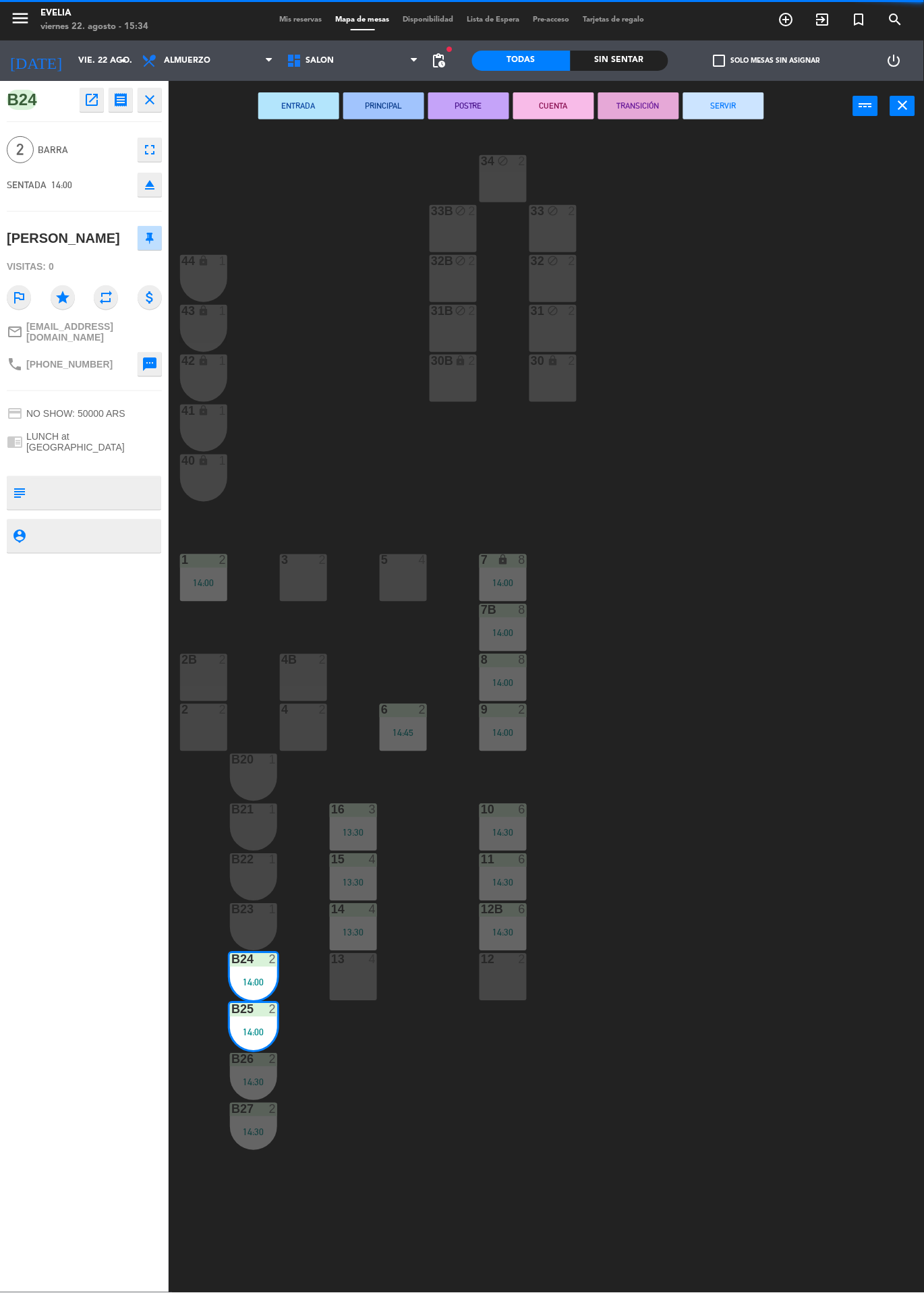
click at [729, 118] on button "SERVIR" at bounding box center [723, 106] width 81 height 27
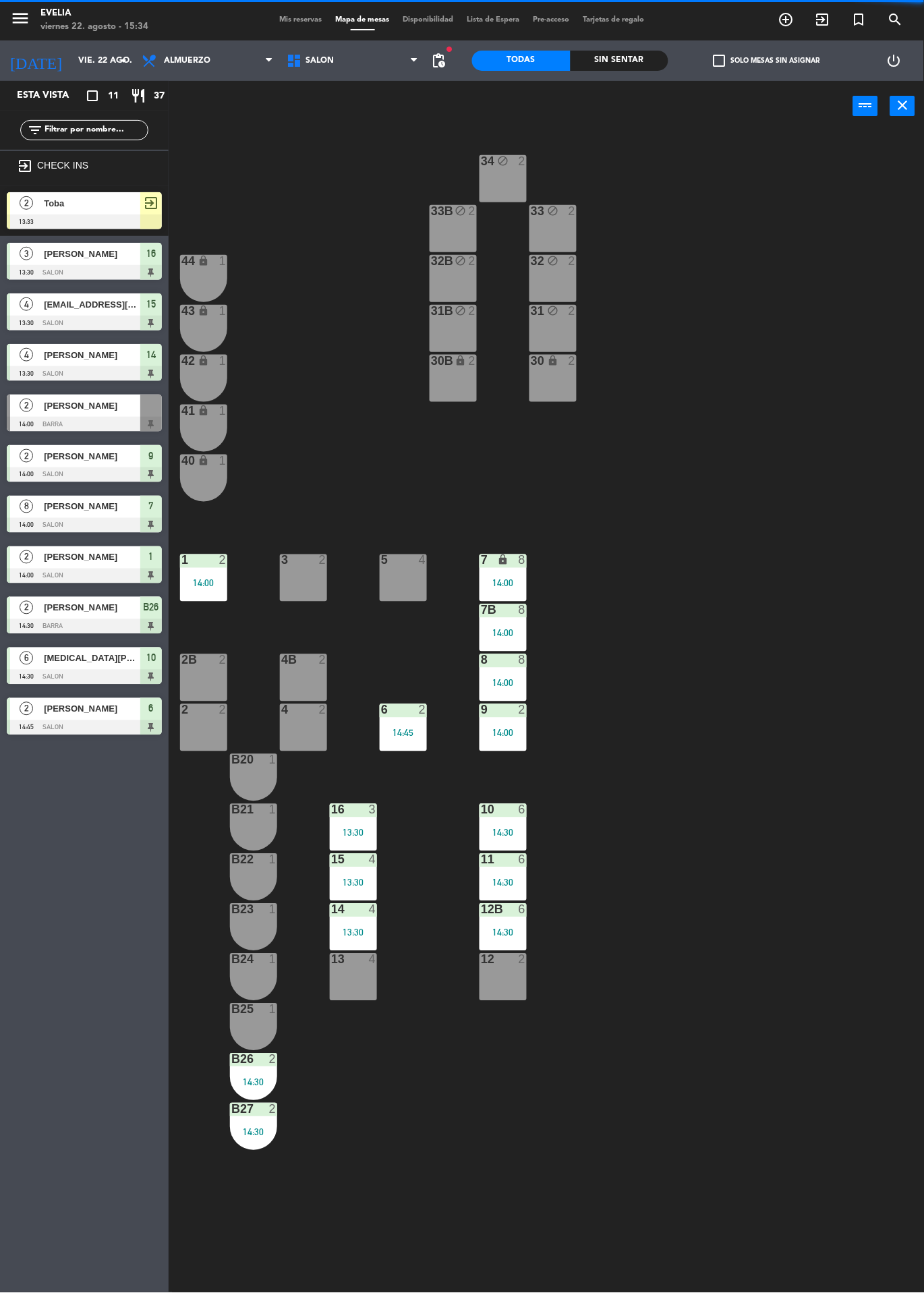
click at [260, 1079] on div "14:30" at bounding box center [253, 1082] width 47 height 10
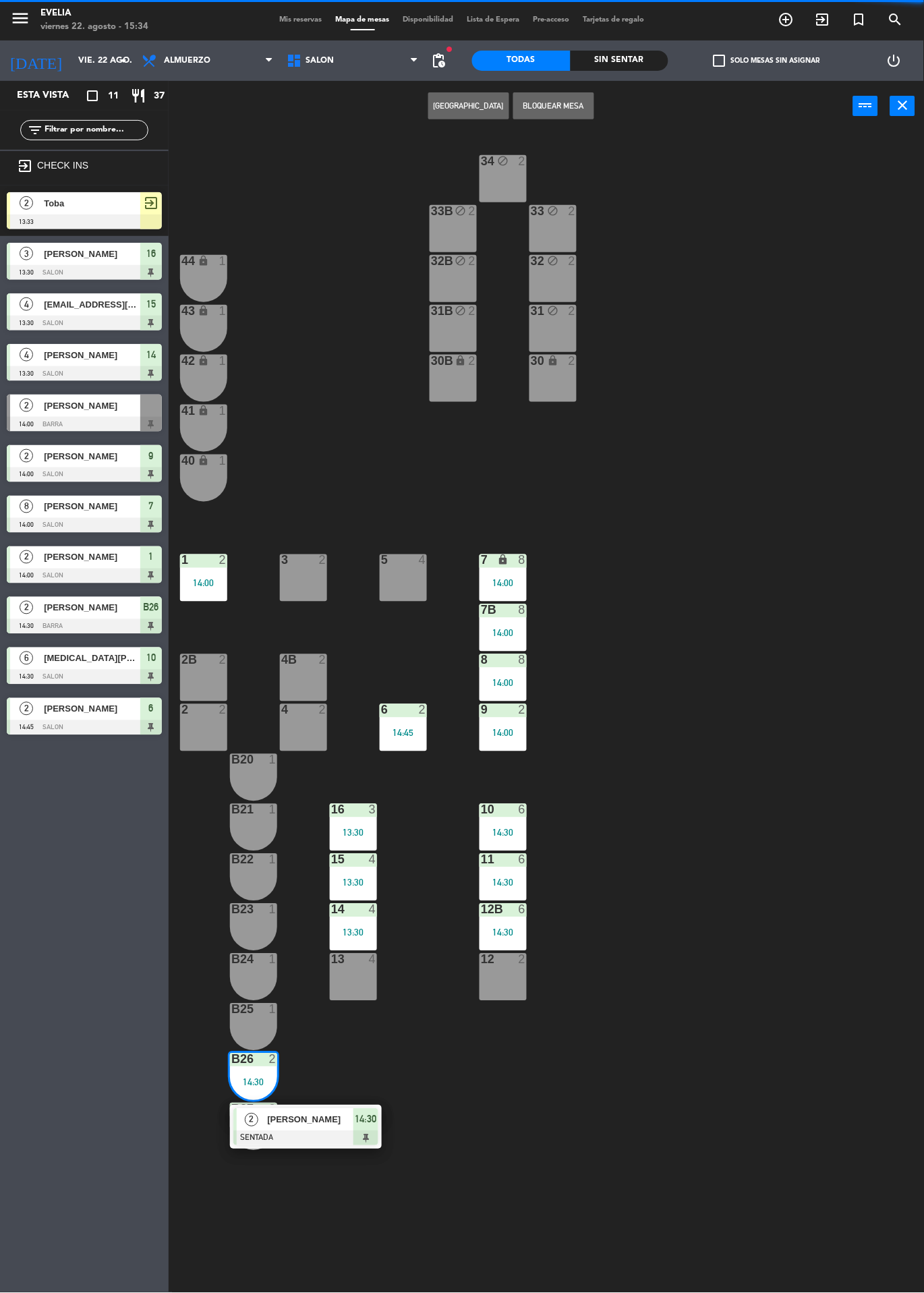
click at [322, 1116] on span "[PERSON_NAME]" at bounding box center [311, 1120] width 86 height 14
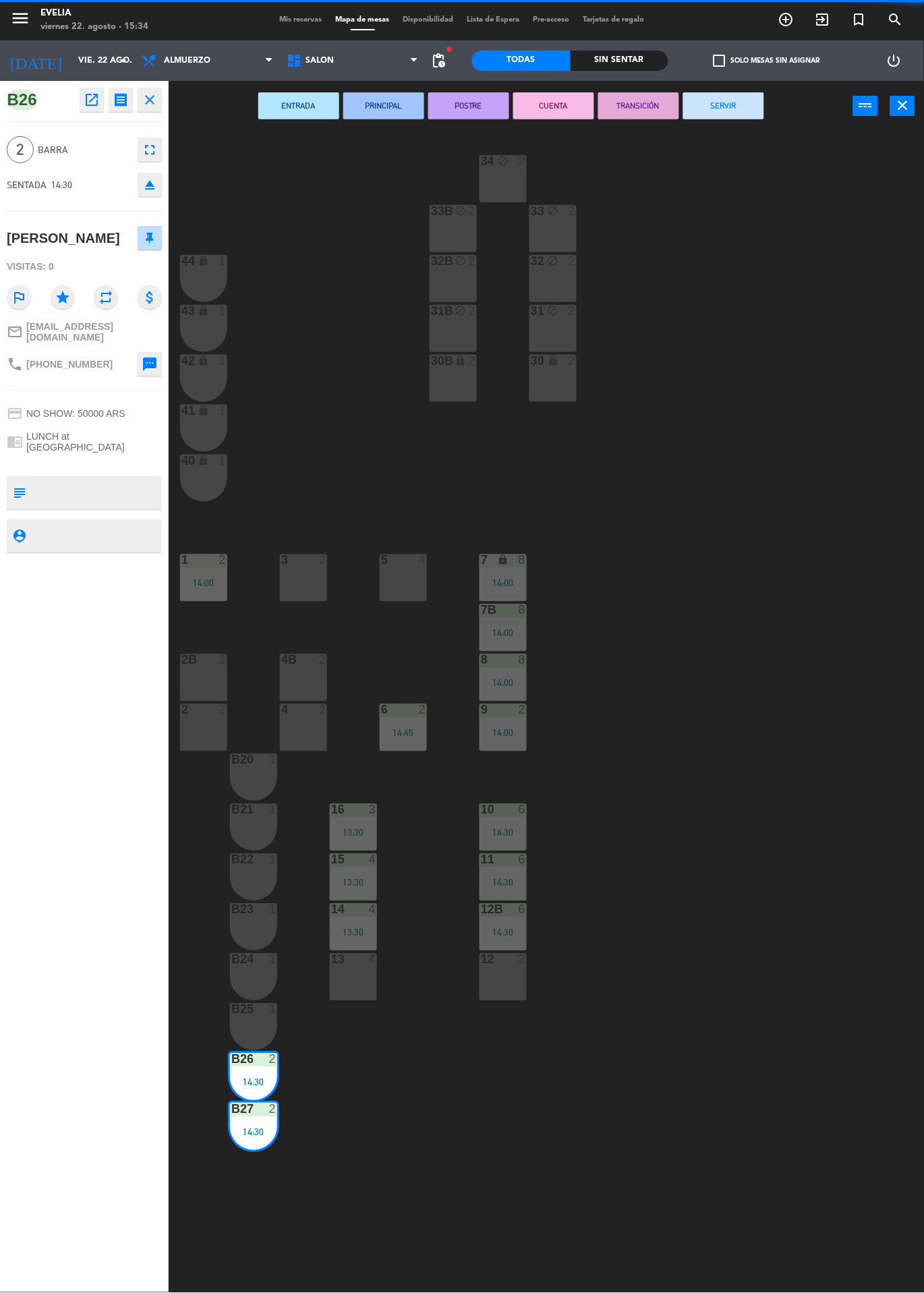
click at [725, 109] on button "SERVIR" at bounding box center [723, 106] width 81 height 27
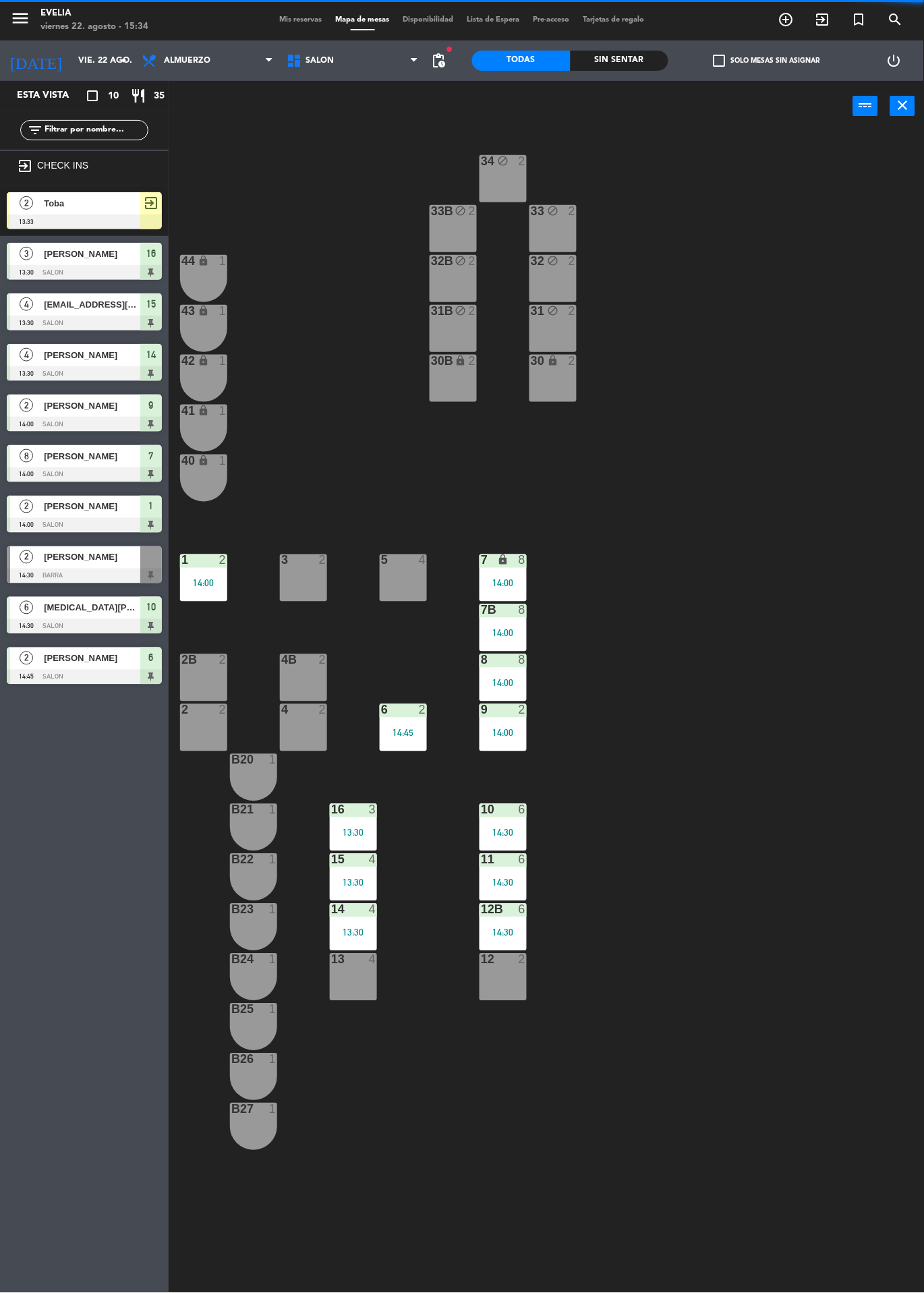
click at [515, 573] on div "7 lock 8 14:00" at bounding box center [503, 577] width 47 height 47
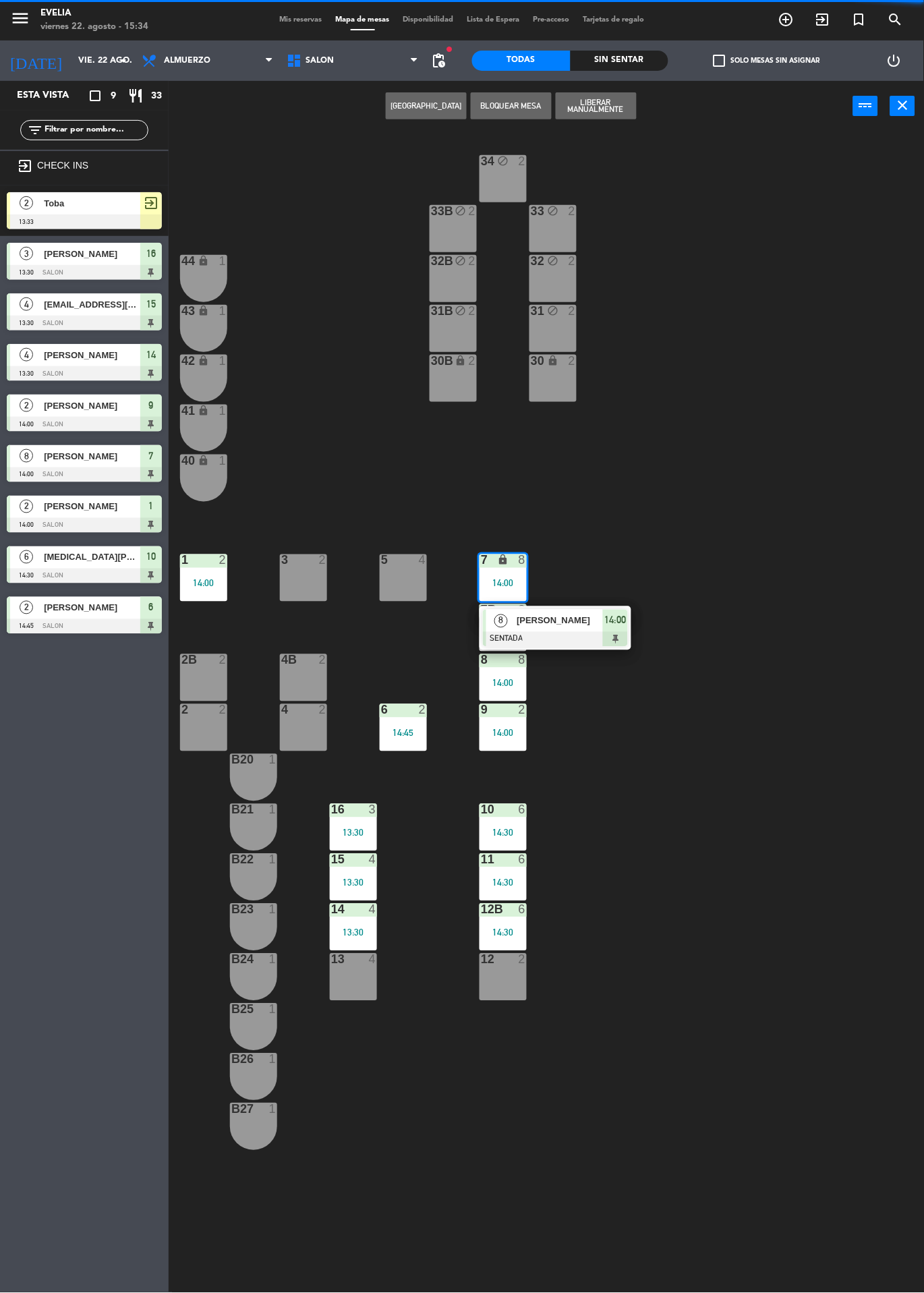
click at [677, 704] on div "34 block 2 33B block 2 33 block 2 44 lock 1 32B block 2 32 block 2 43 lock 1 31…" at bounding box center [551, 712] width 746 height 1161
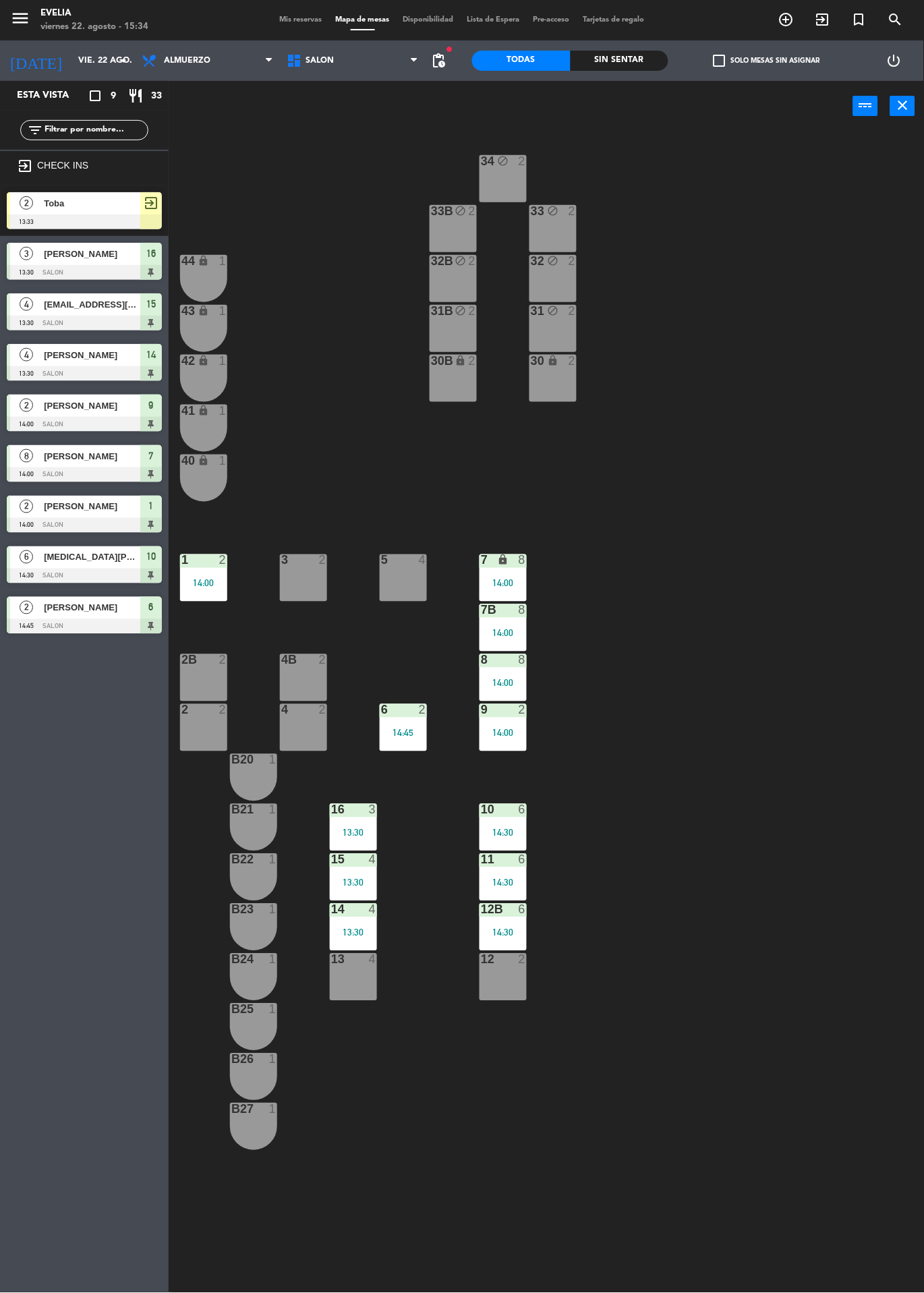
click at [365, 825] on div "16 3 13:30" at bounding box center [353, 827] width 47 height 47
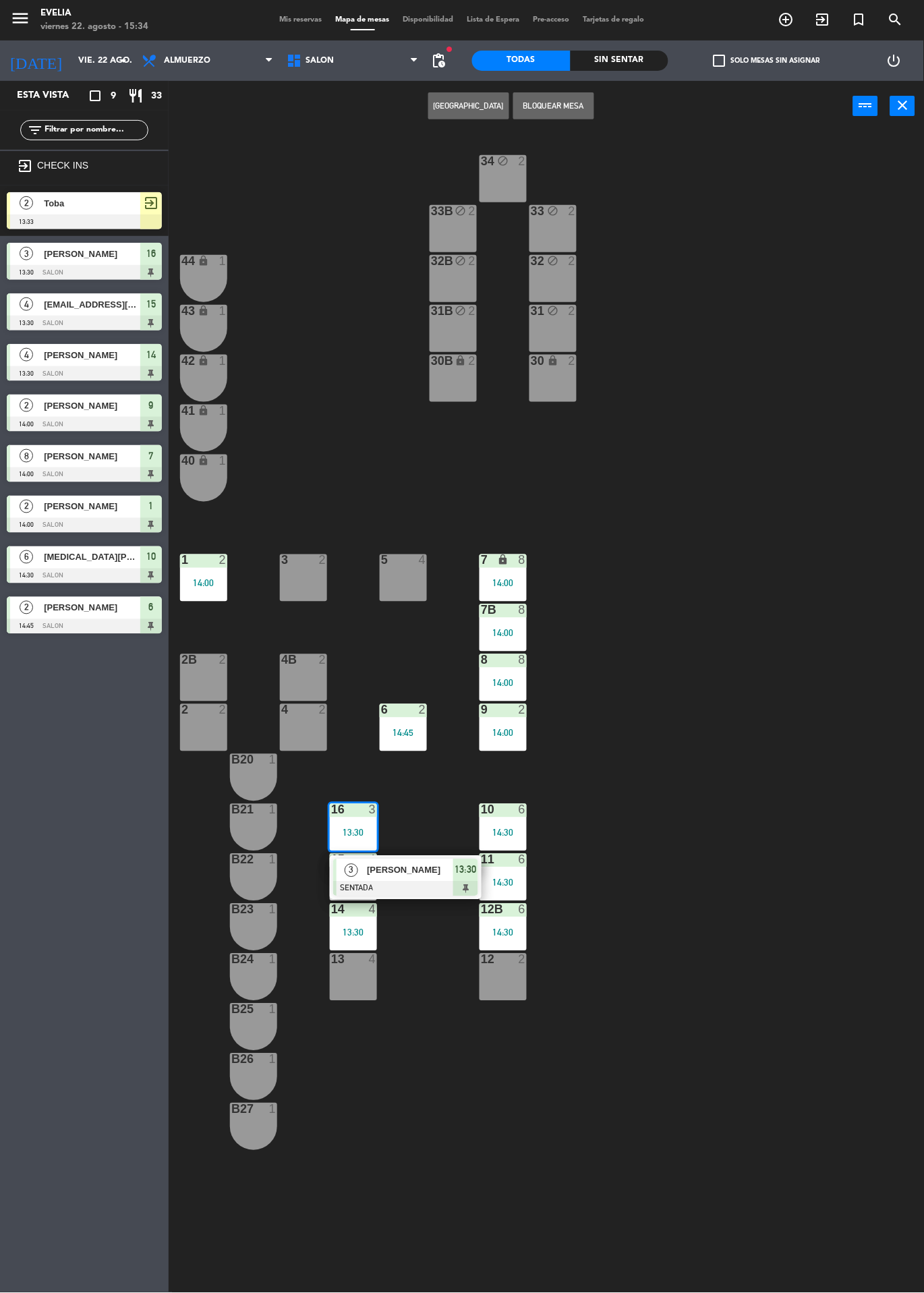
click at [429, 884] on div at bounding box center [405, 889] width 145 height 15
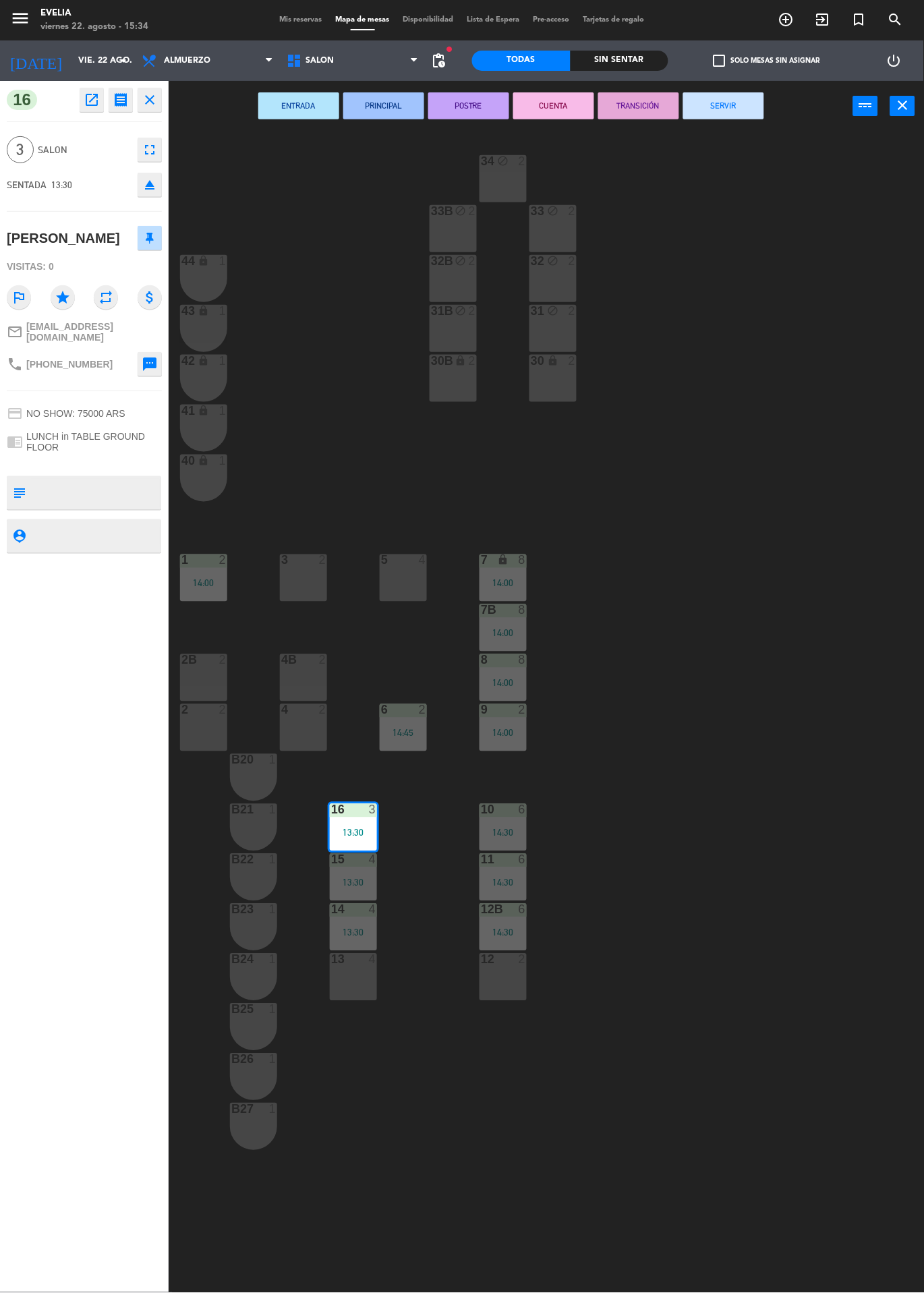
click at [729, 118] on button "SERVIR" at bounding box center [723, 106] width 81 height 27
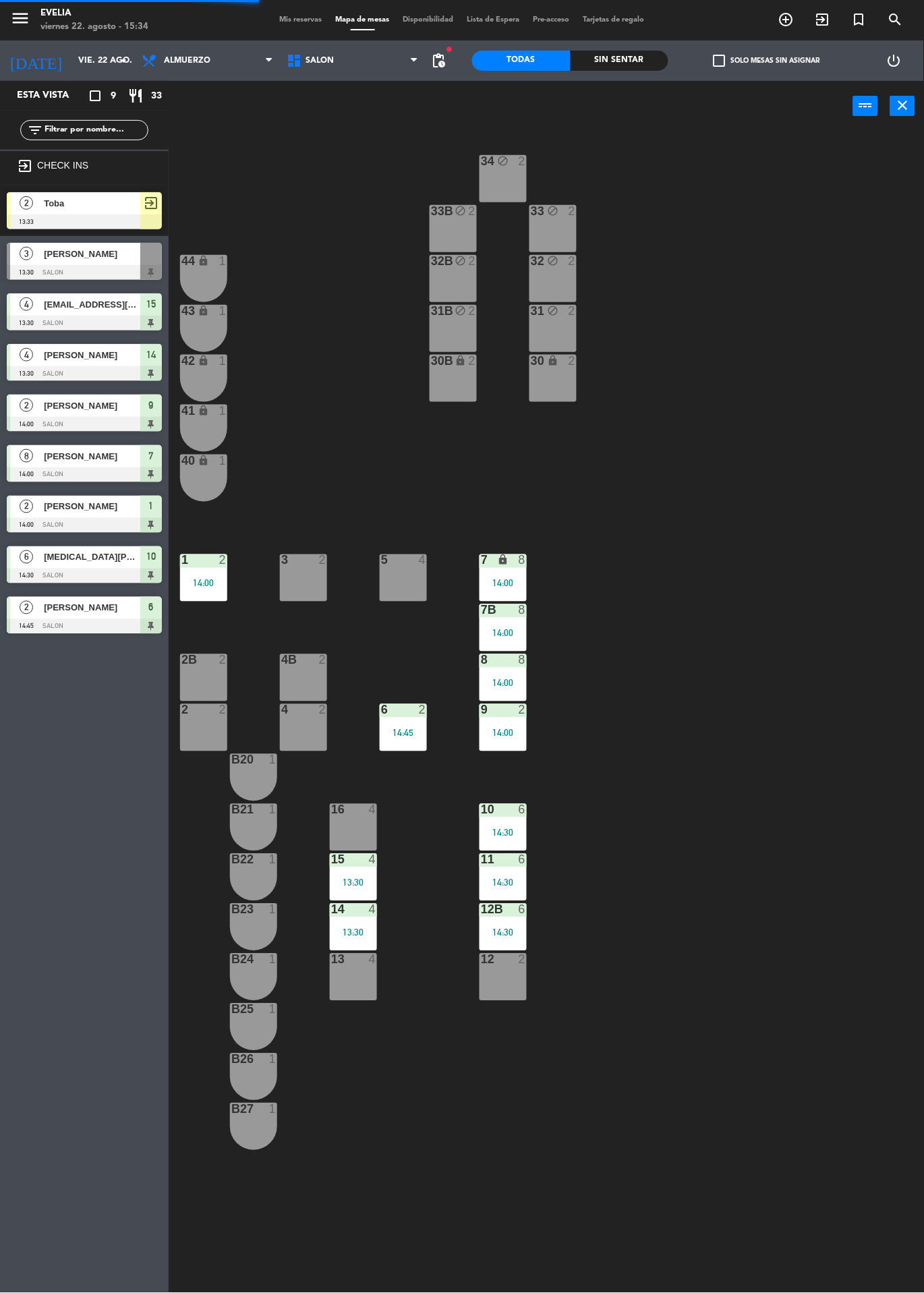
click at [370, 861] on div "4" at bounding box center [373, 859] width 8 height 12
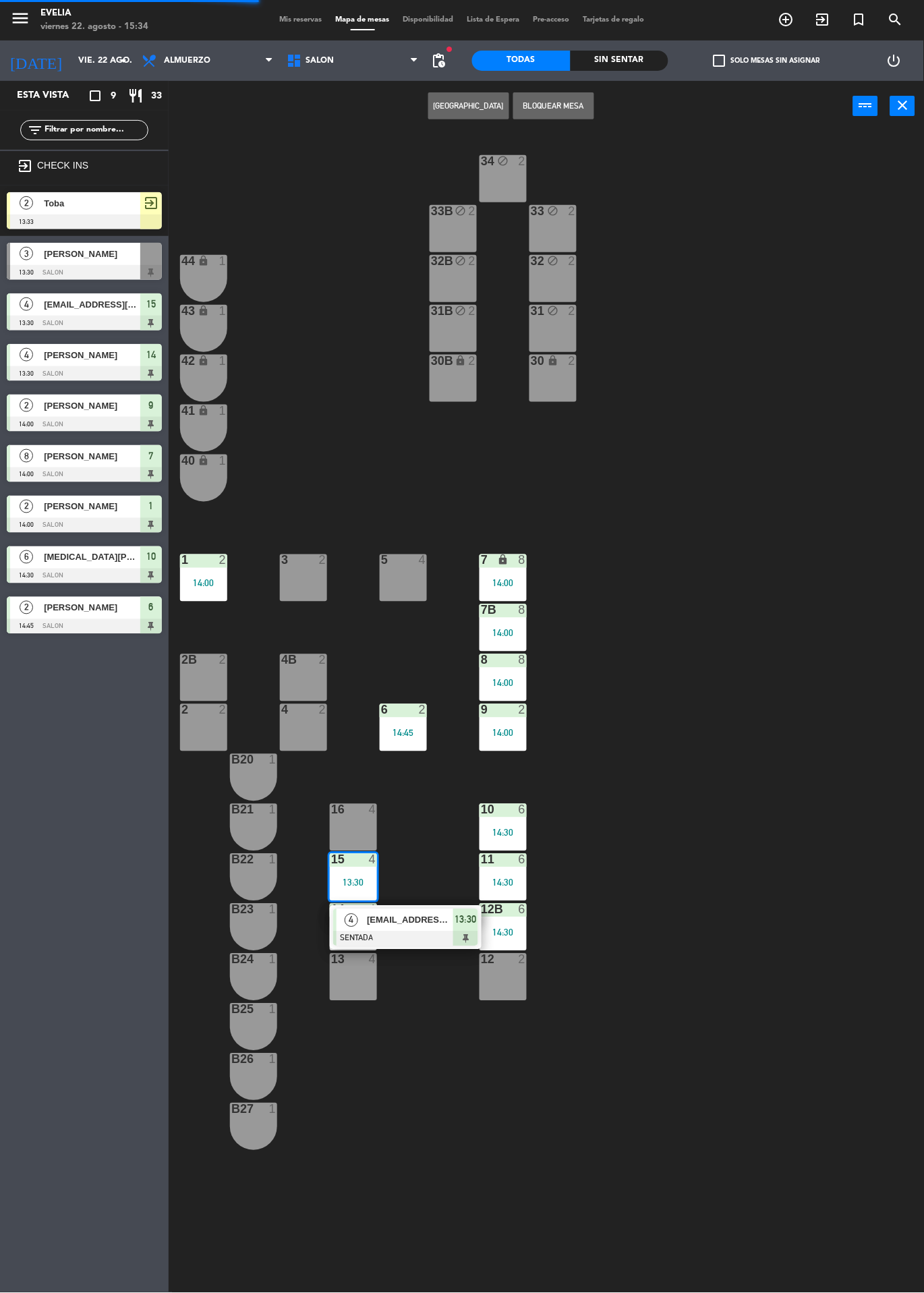
click at [428, 917] on span "[EMAIL_ADDRESS][DOMAIN_NAME]" at bounding box center [410, 920] width 86 height 14
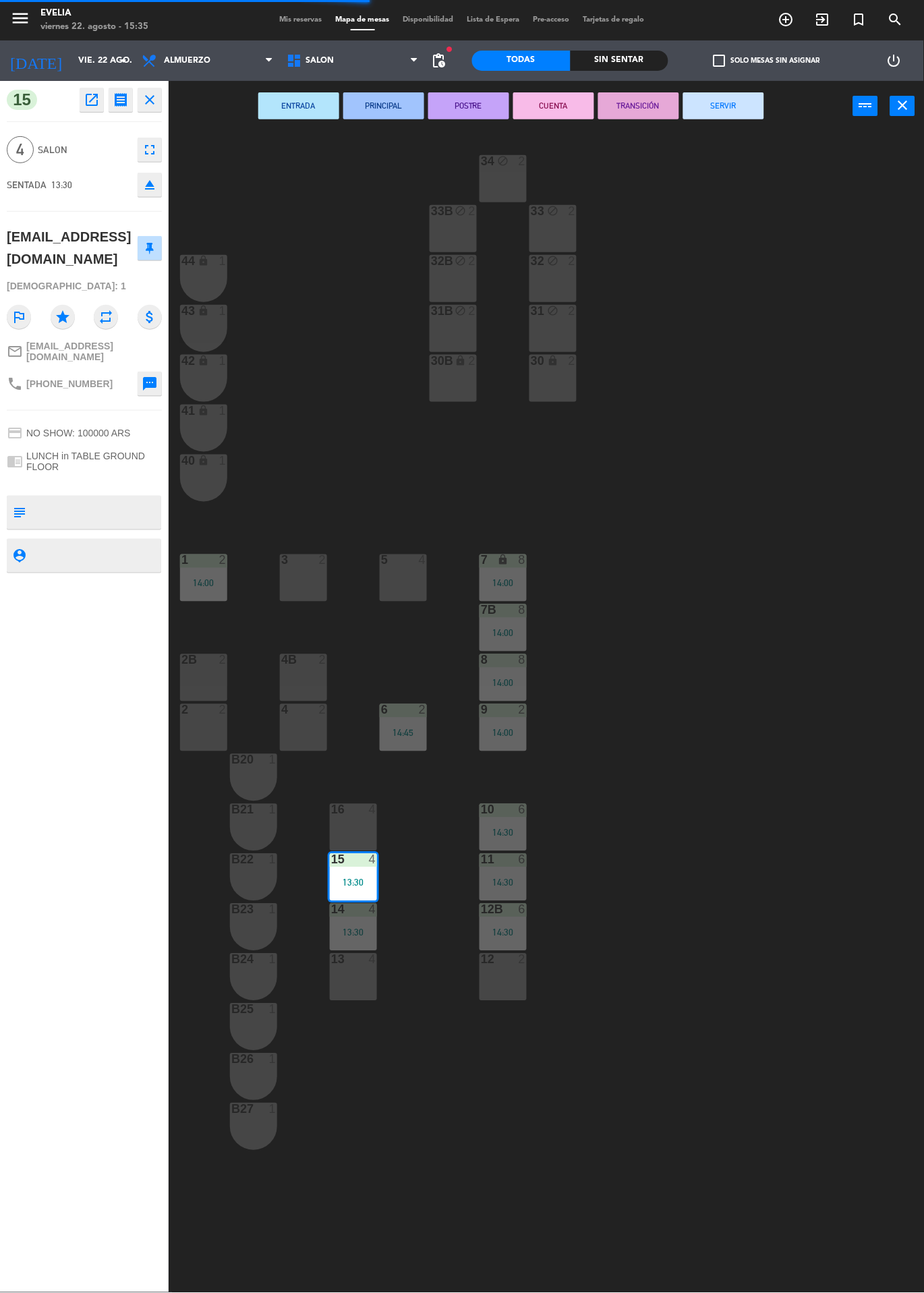
click at [745, 114] on button "SERVIR" at bounding box center [723, 106] width 81 height 27
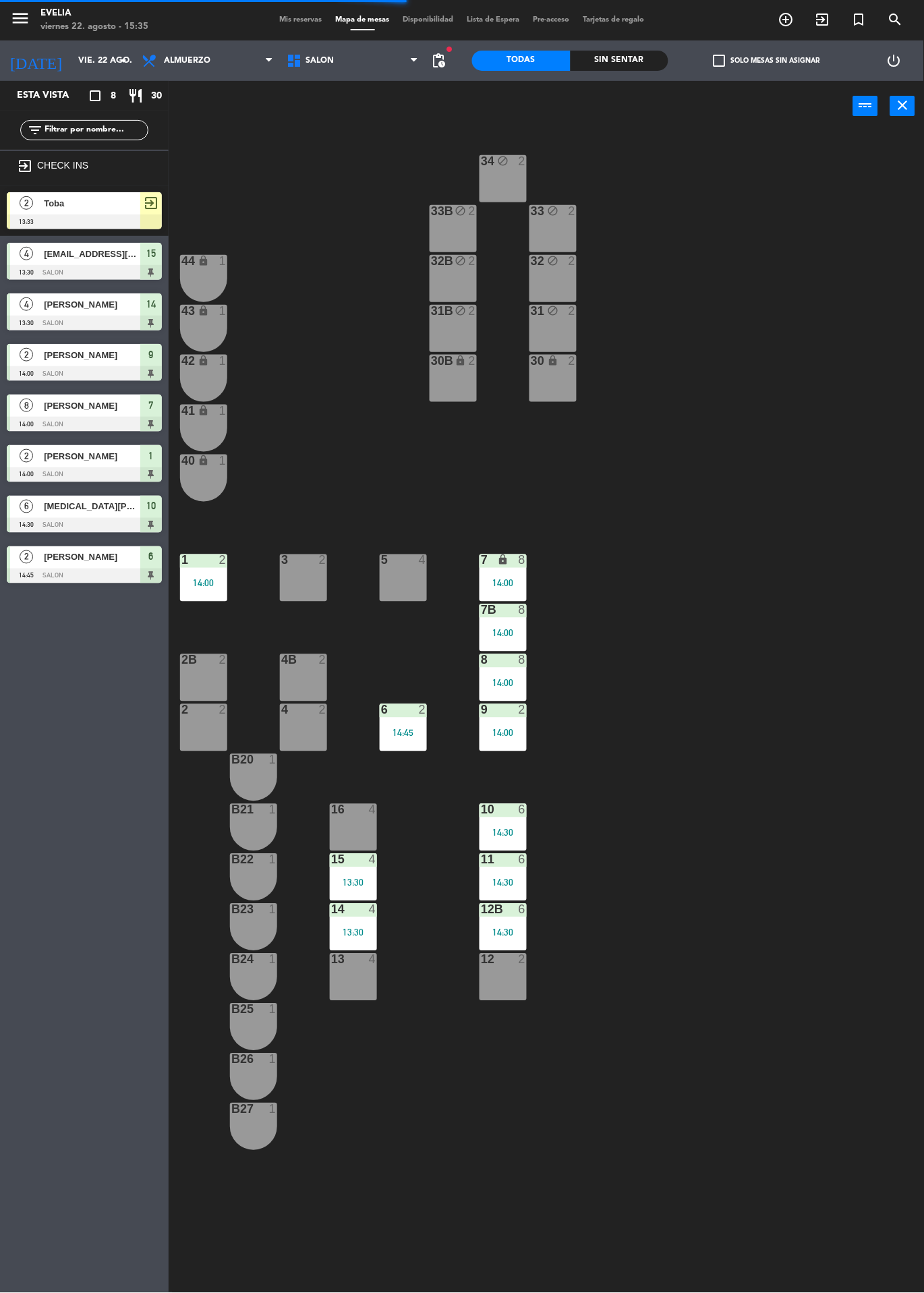
click at [369, 927] on div "13:30" at bounding box center [353, 932] width 47 height 10
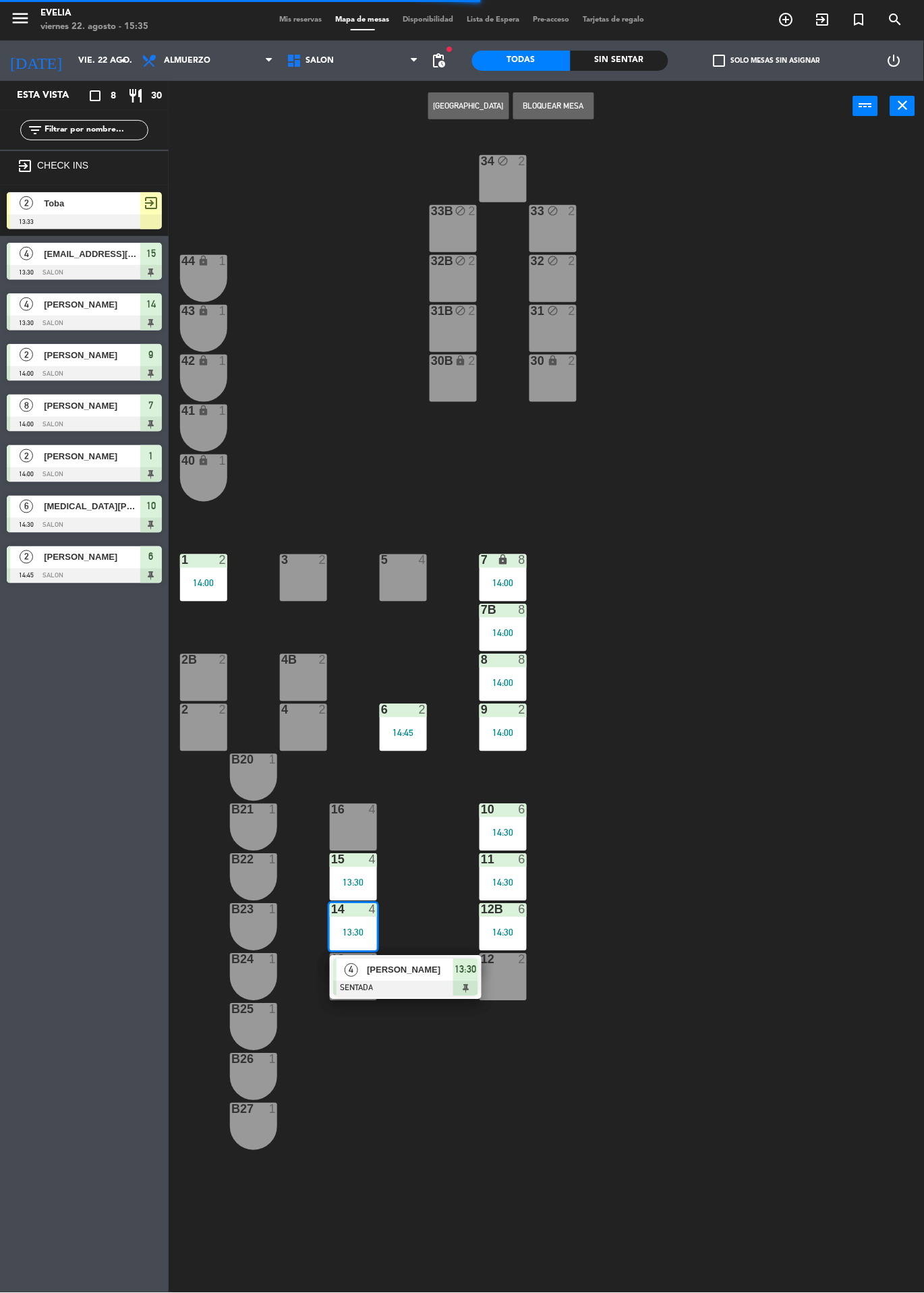
click at [431, 990] on div at bounding box center [405, 988] width 145 height 15
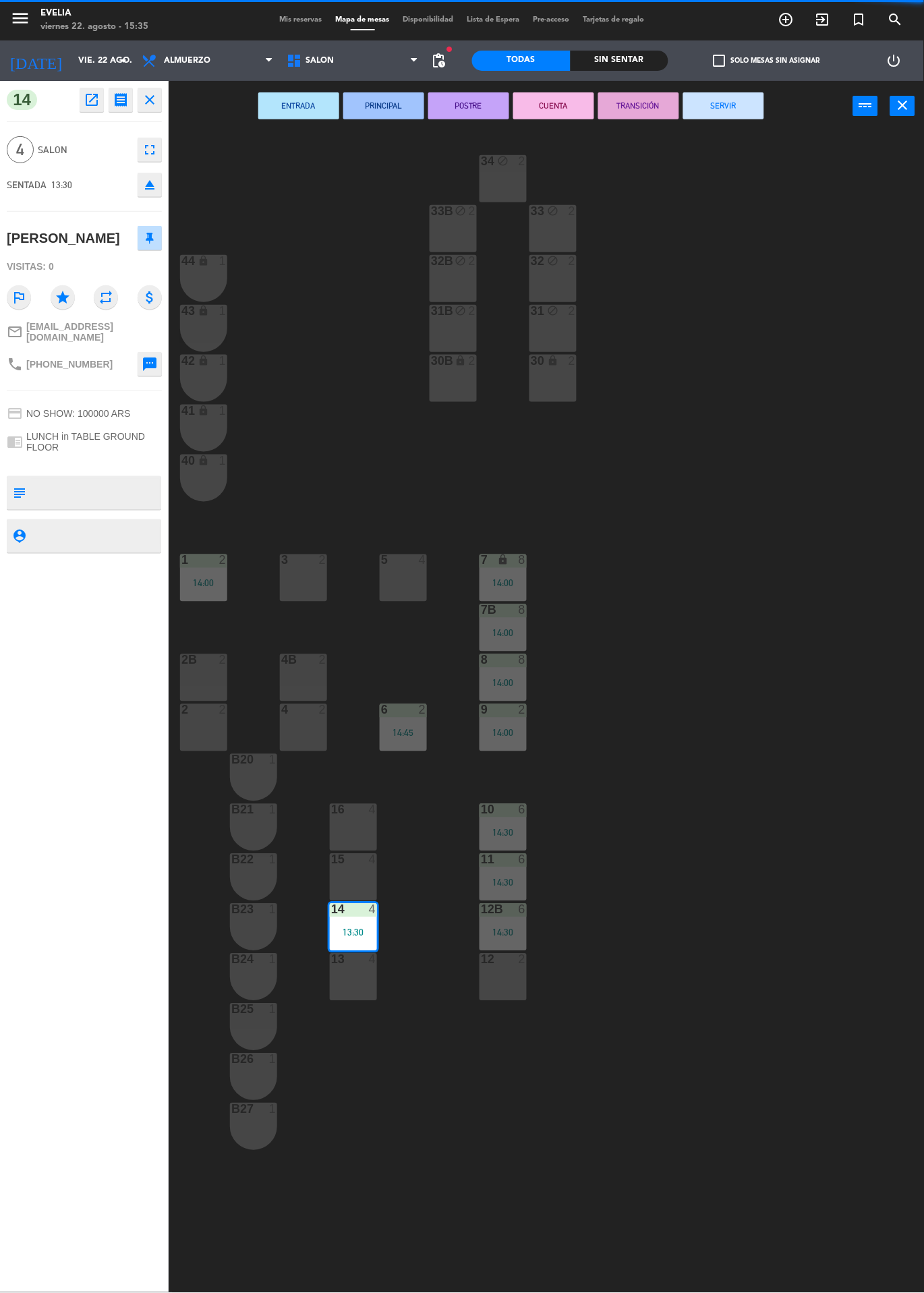
click at [753, 99] on button "SERVIR" at bounding box center [723, 106] width 81 height 27
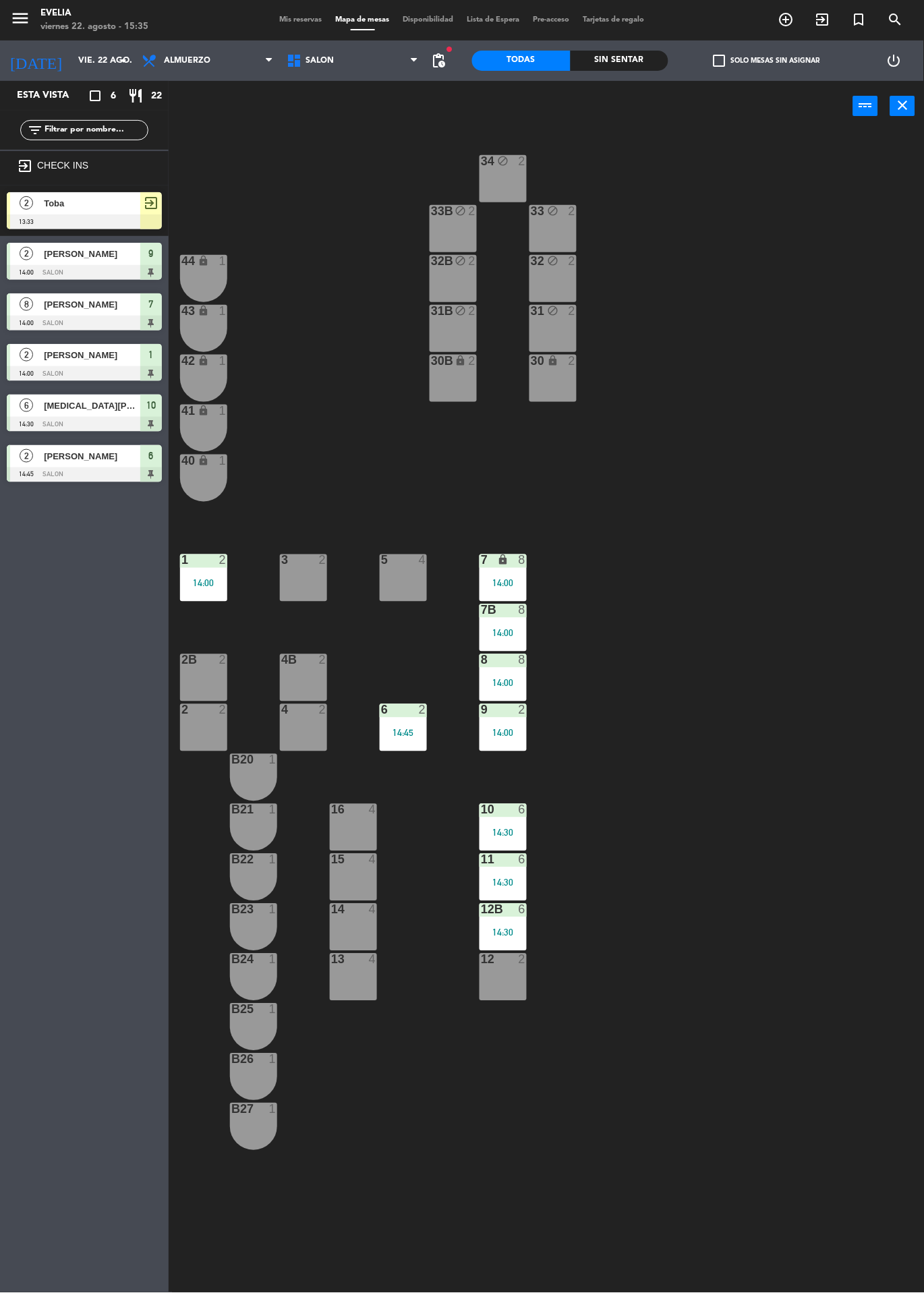
click at [639, 834] on div "34 block 2 33B block 2 33 block 2 44 lock 1 32B block 2 32 block 2 43 lock 1 31…" at bounding box center [551, 712] width 746 height 1161
